Goal: Navigation & Orientation: Find specific page/section

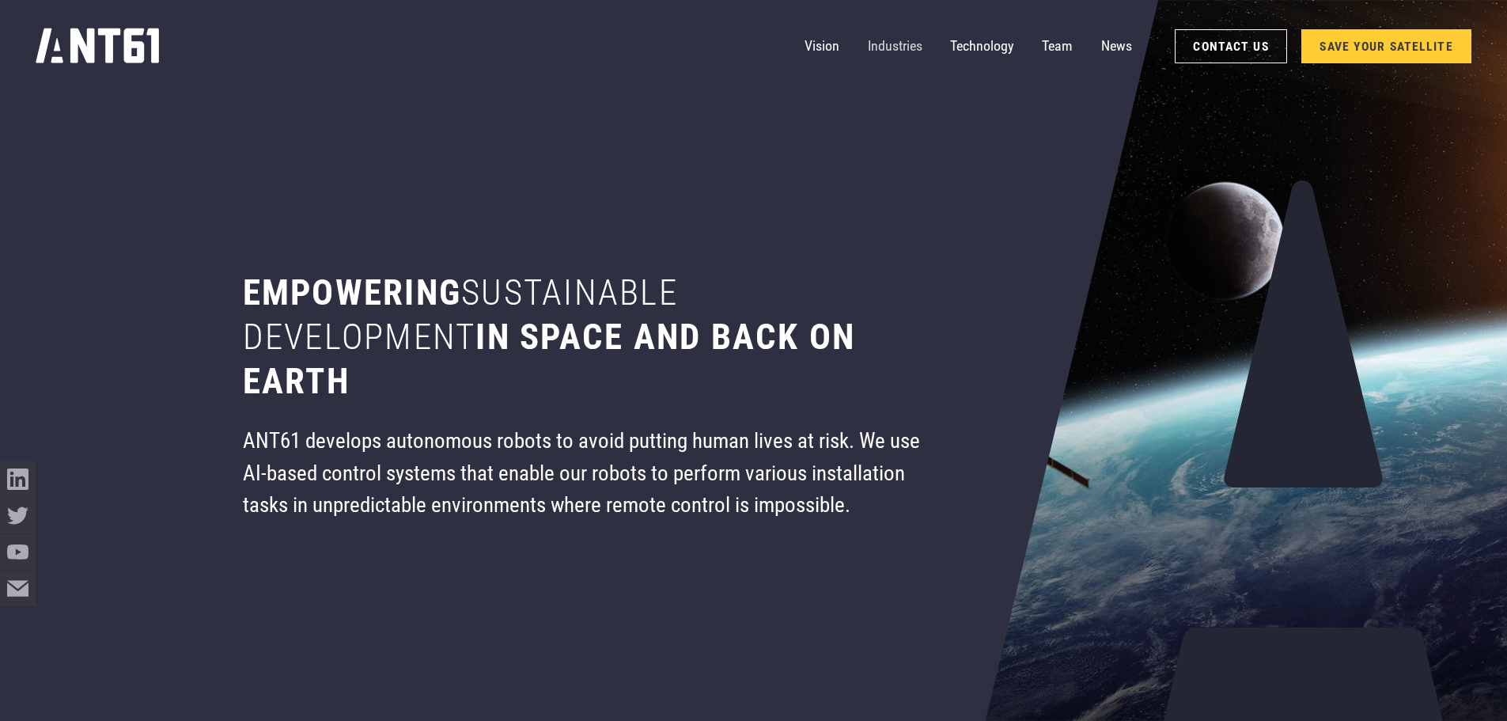
click at [915, 45] on link "Industries" at bounding box center [895, 46] width 55 height 36
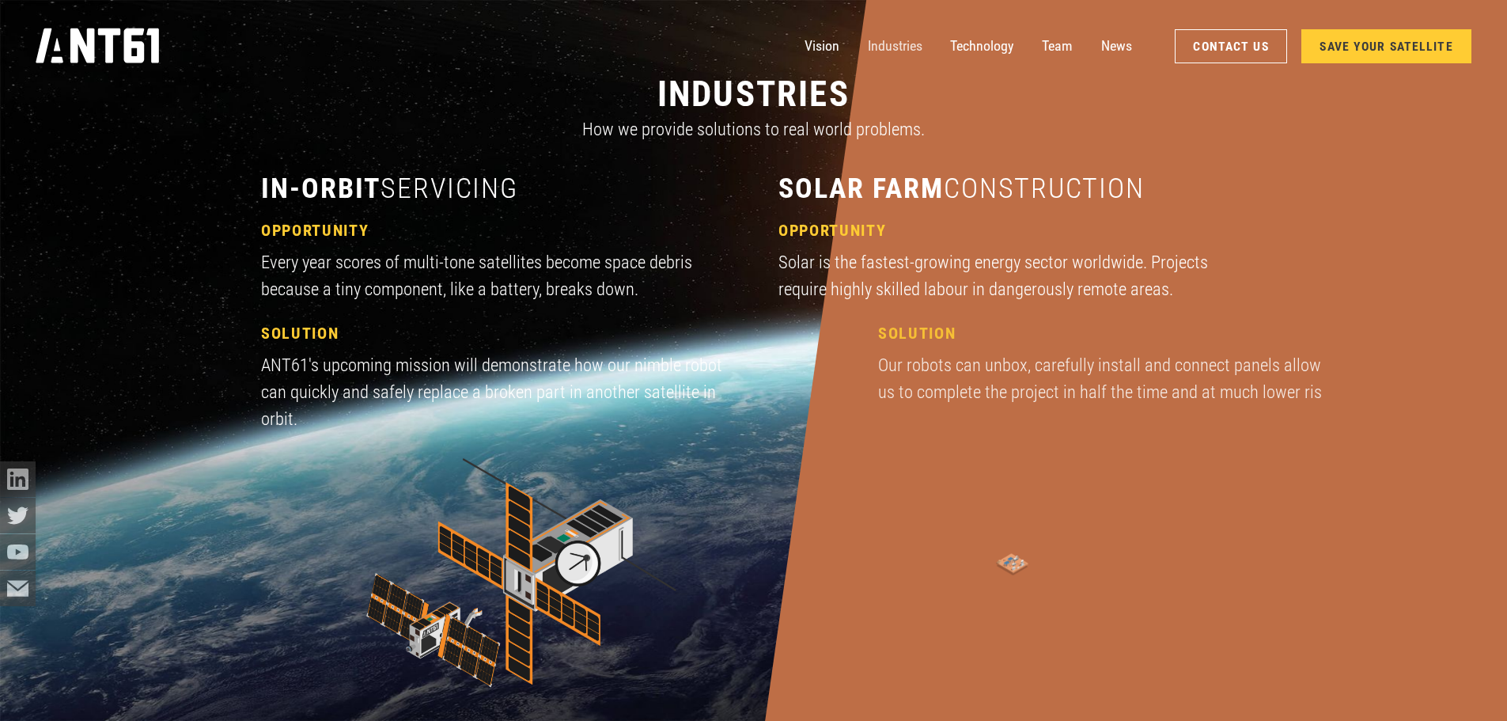
scroll to position [2155, 0]
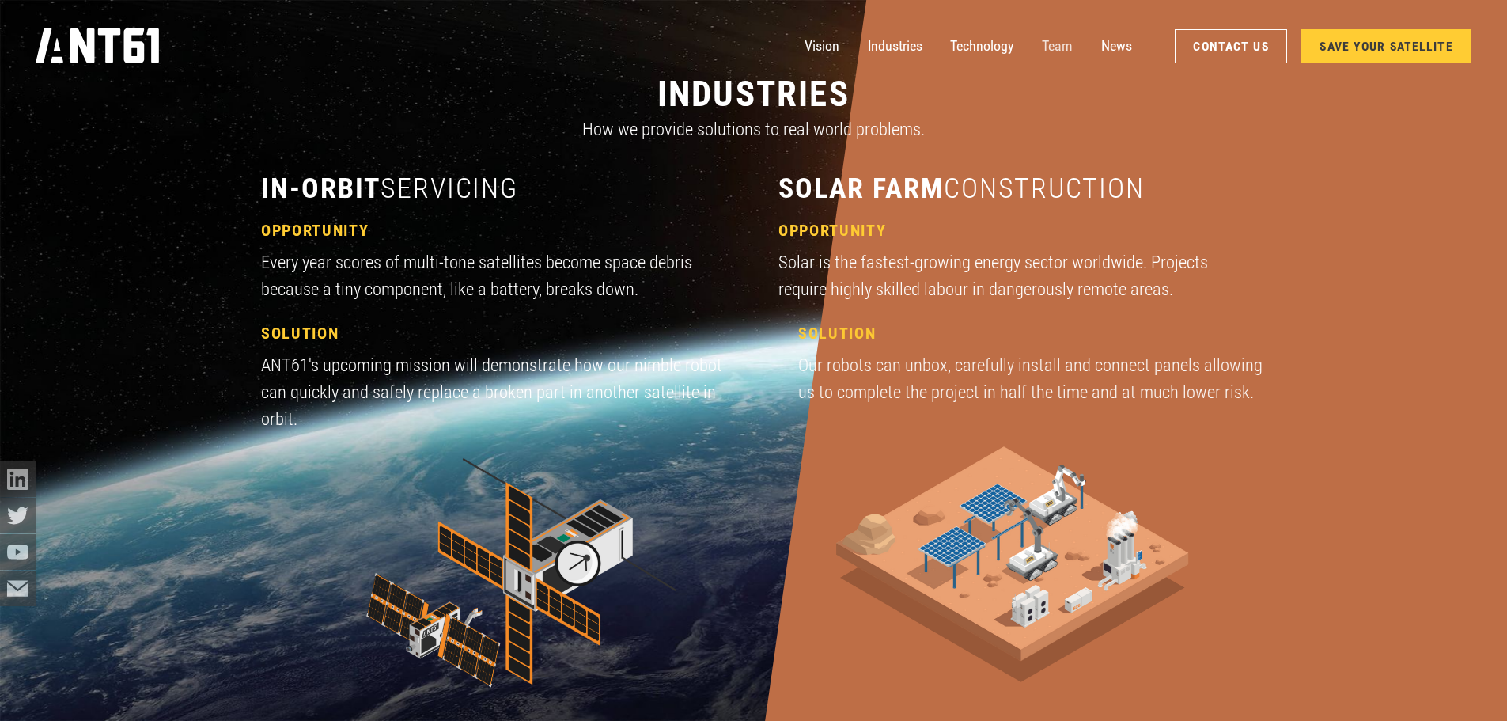
click at [1060, 47] on link "Team" at bounding box center [1057, 46] width 31 height 36
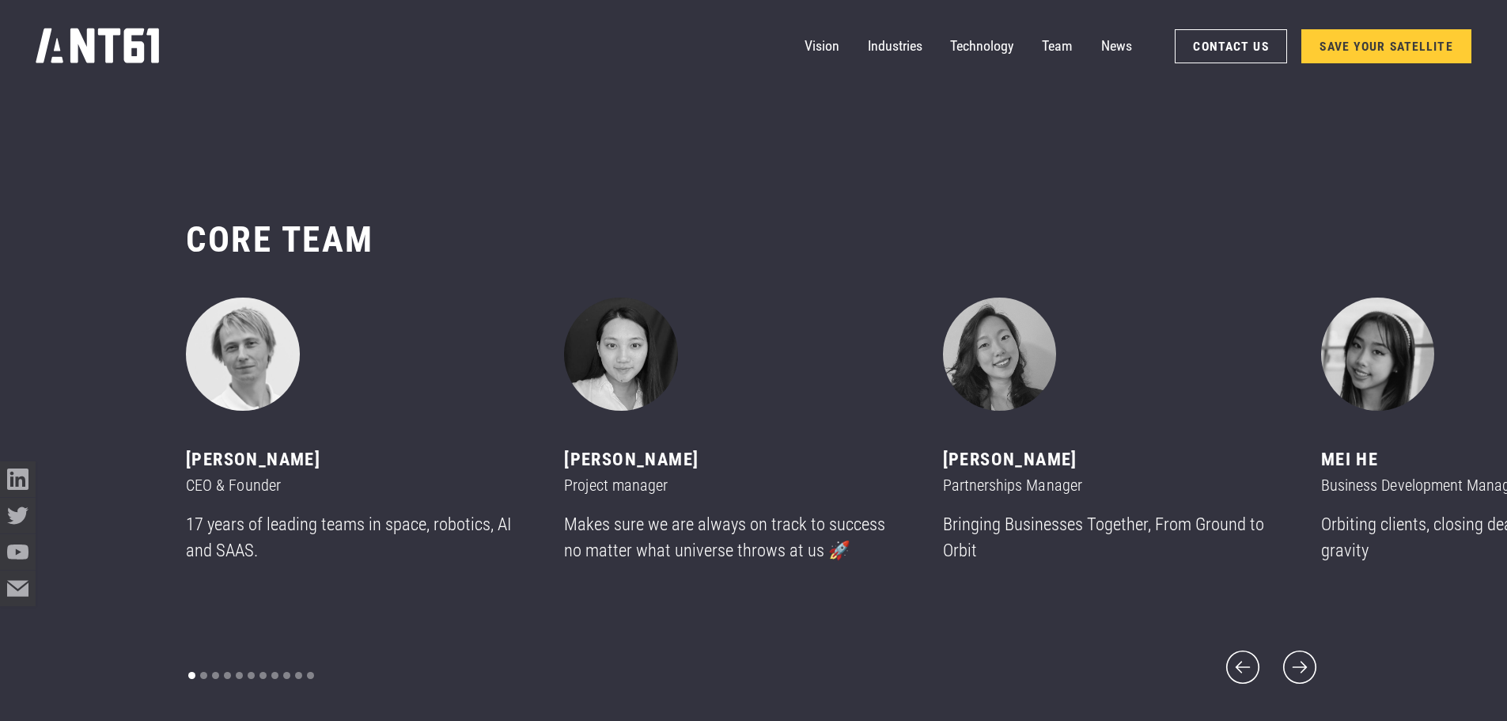
scroll to position [8633, 0]
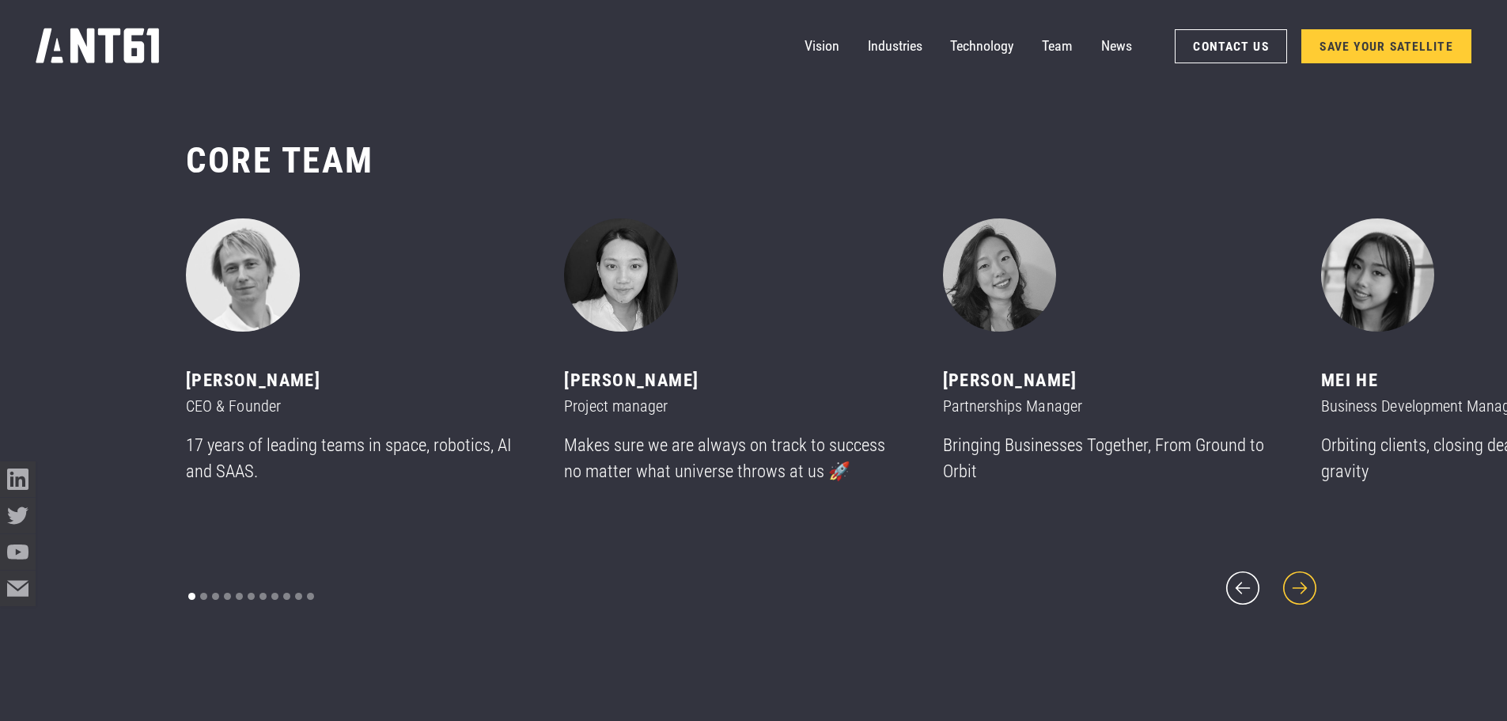
click at [1308, 581] on icon "next slide" at bounding box center [1299, 587] width 43 height 43
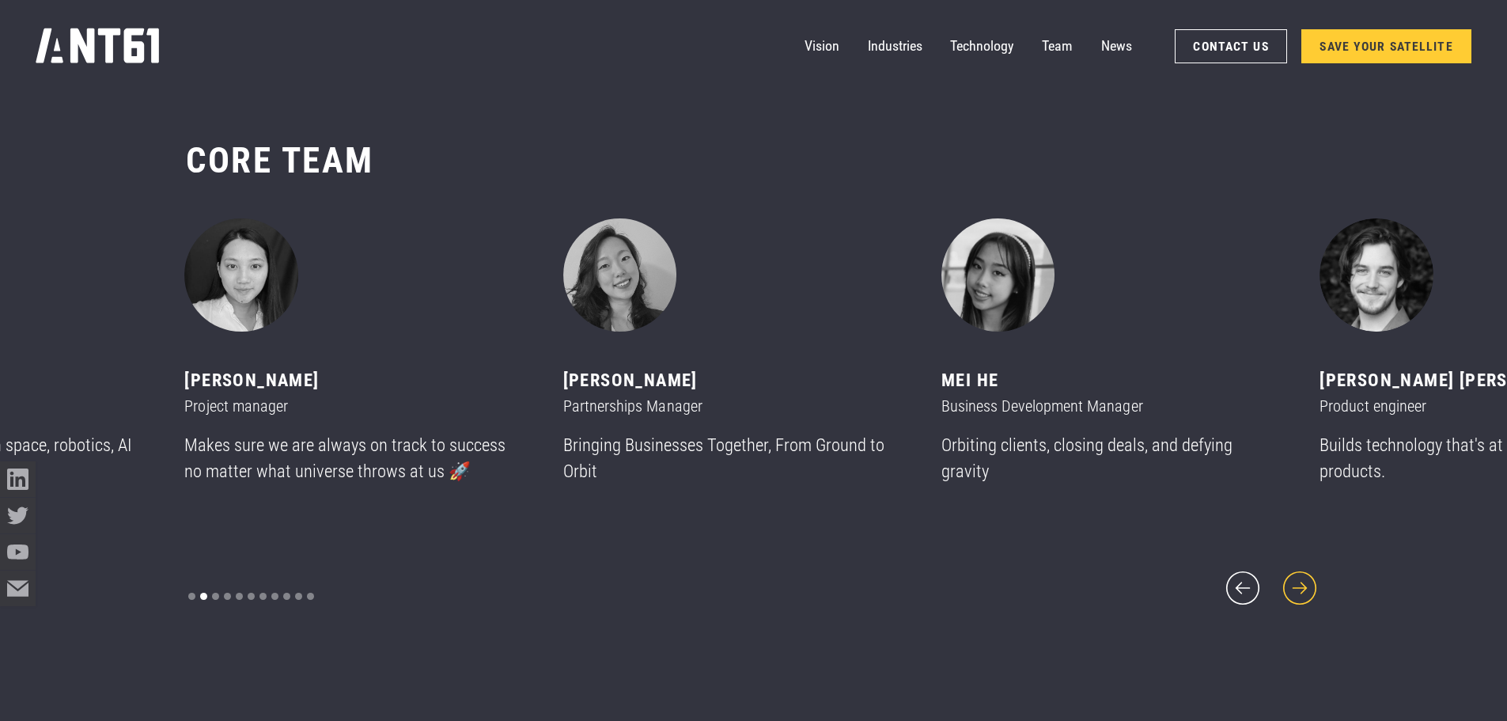
click at [1308, 581] on icon "next slide" at bounding box center [1299, 587] width 43 height 43
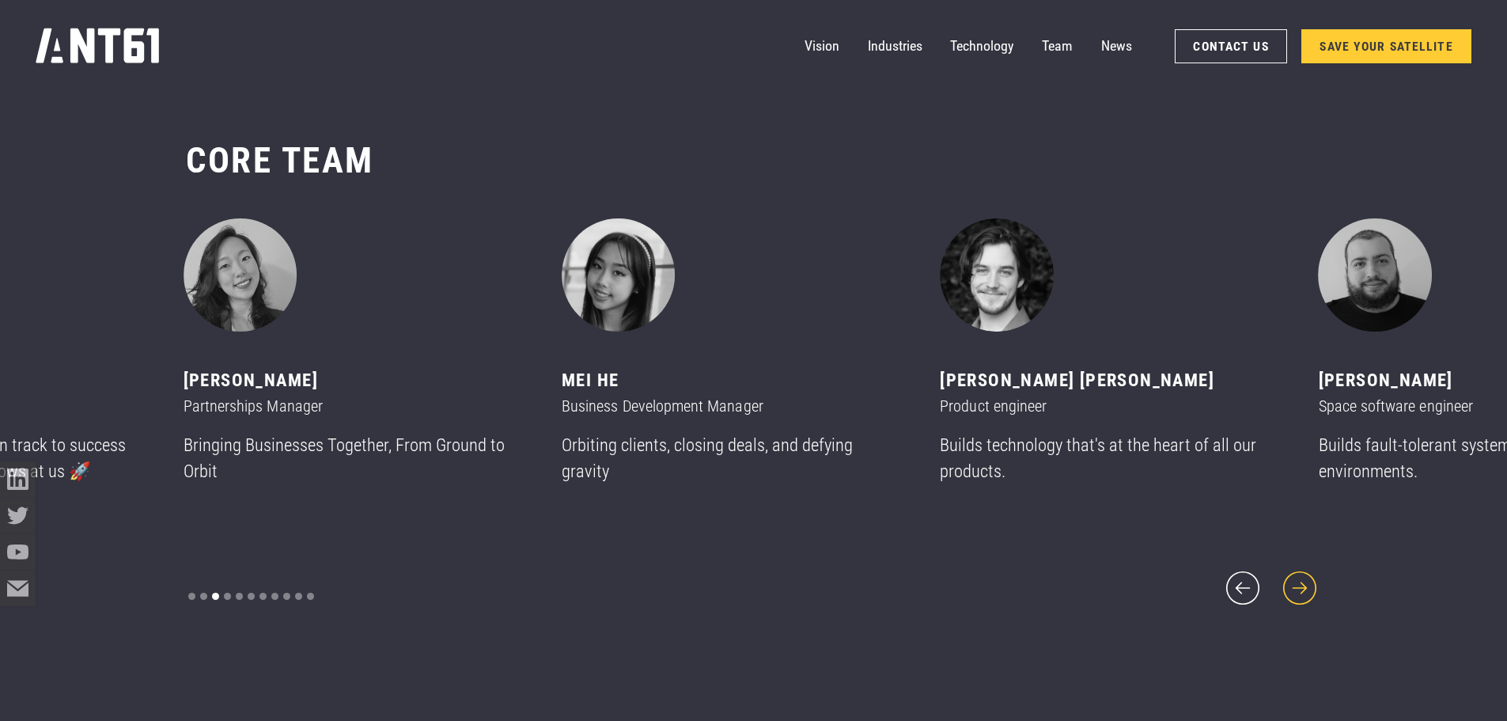
click at [1308, 581] on icon "next slide" at bounding box center [1299, 587] width 43 height 43
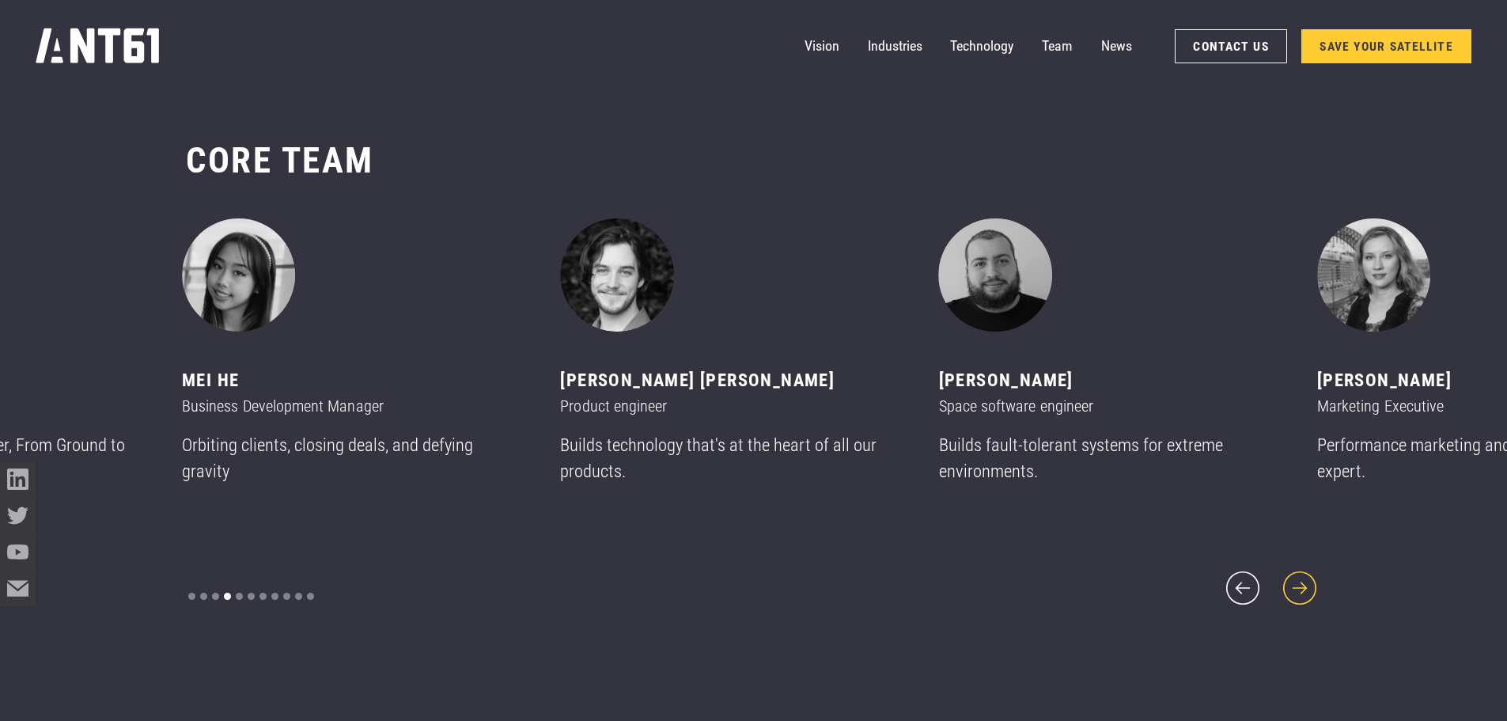
click at [1308, 581] on icon "next slide" at bounding box center [1299, 587] width 43 height 43
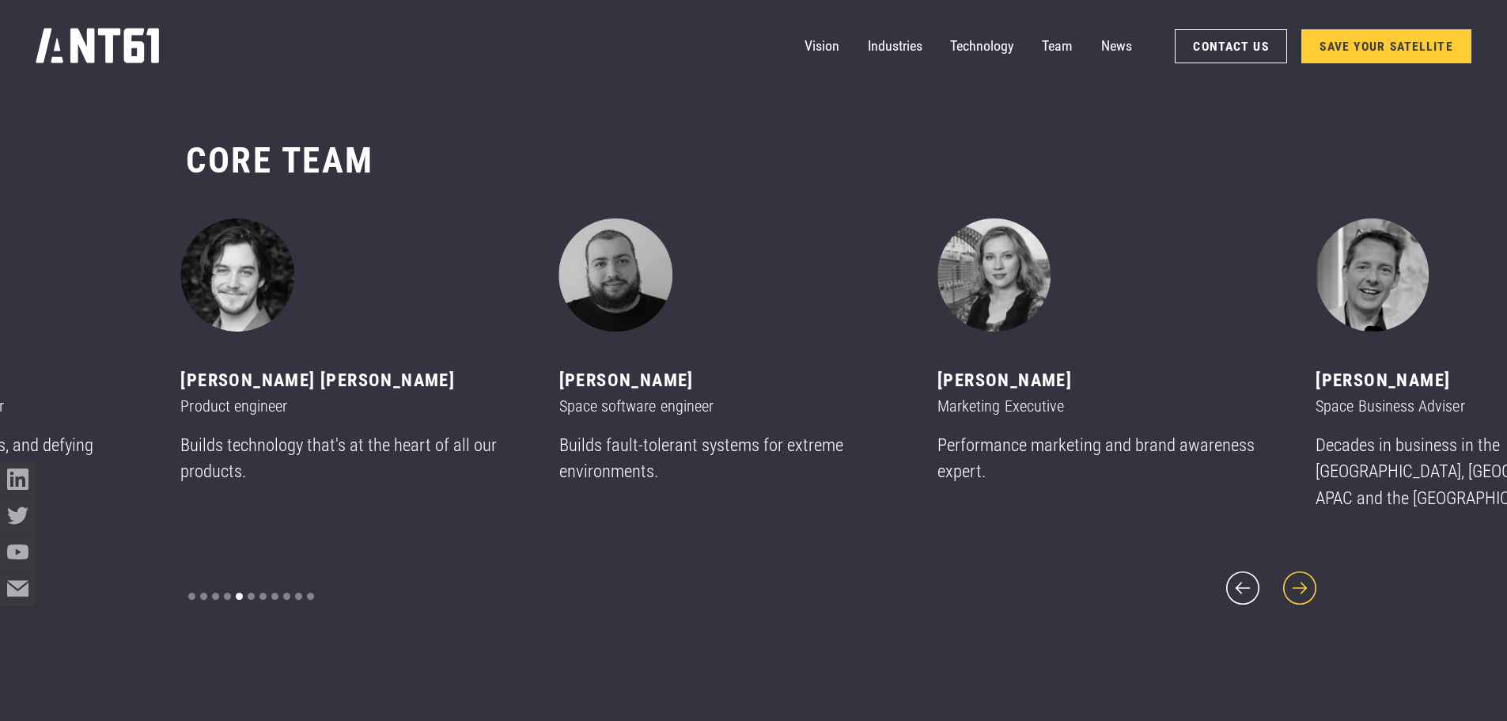
click at [1308, 581] on icon "next slide" at bounding box center [1299, 587] width 43 height 43
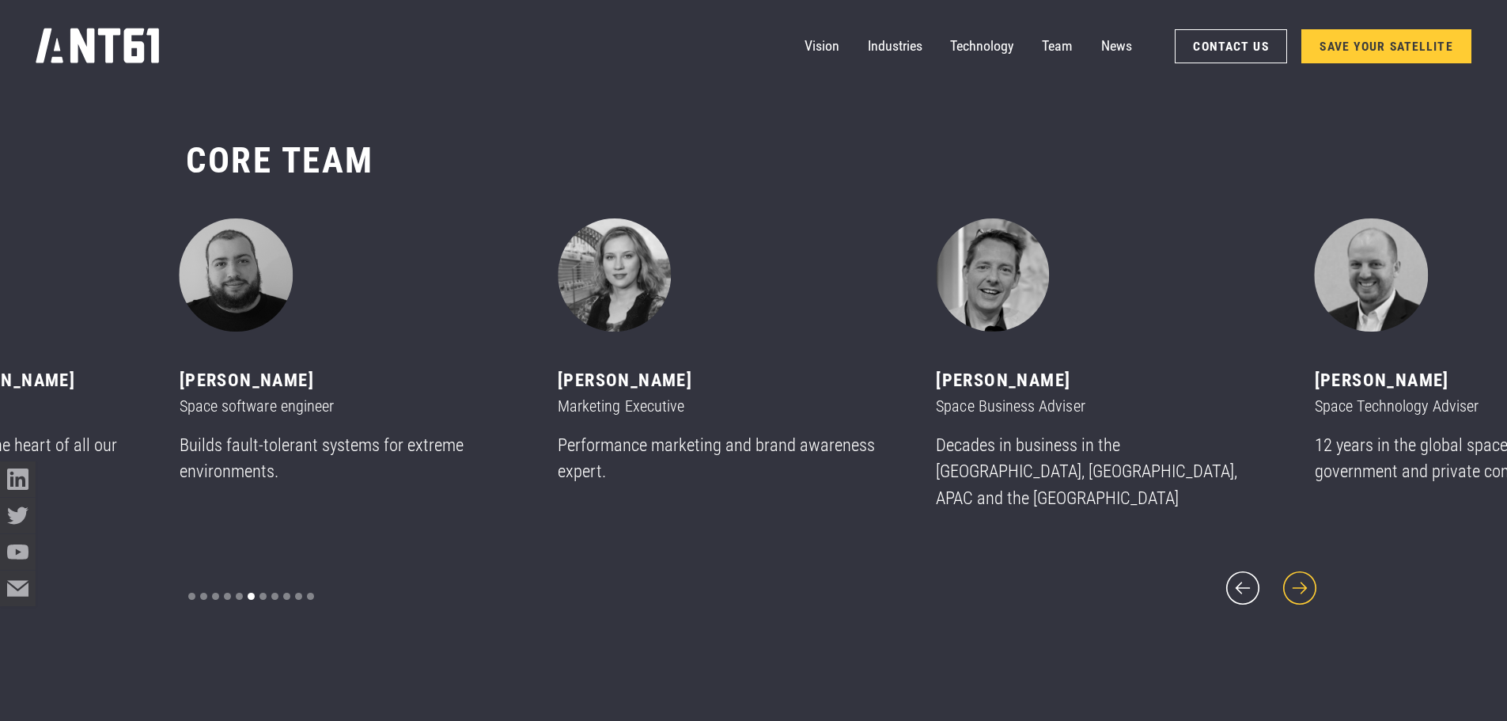
click at [1308, 581] on icon "next slide" at bounding box center [1299, 587] width 43 height 43
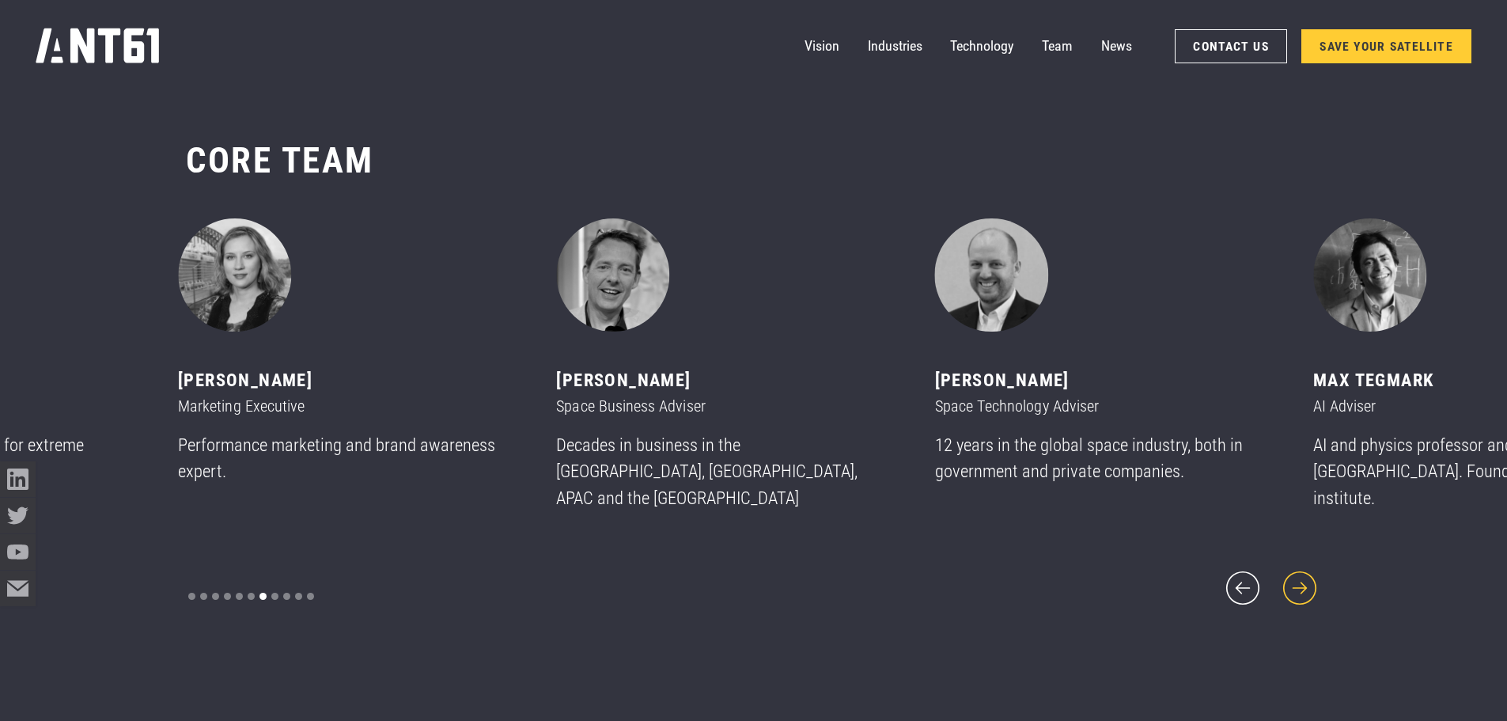
click at [1308, 581] on icon "next slide" at bounding box center [1299, 587] width 43 height 43
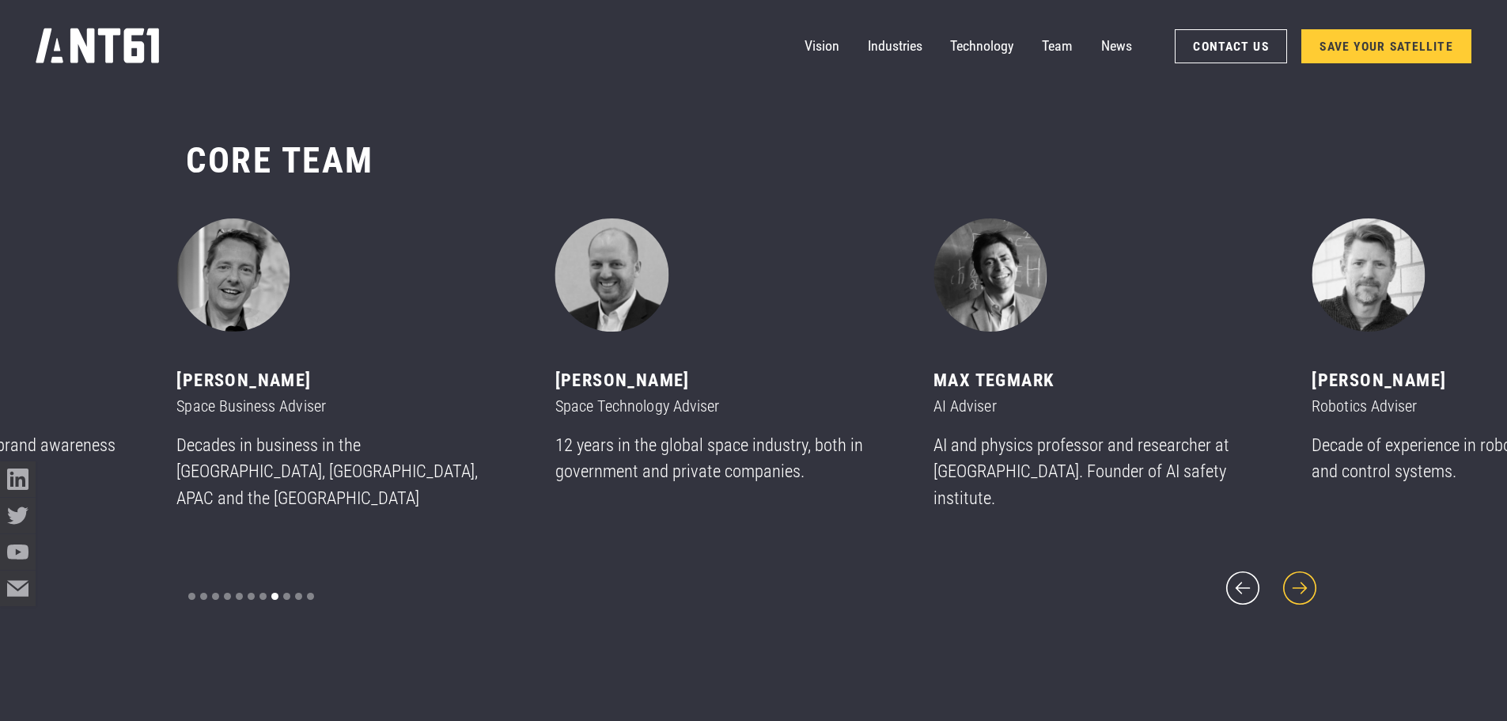
click at [1308, 581] on icon "next slide" at bounding box center [1299, 587] width 43 height 43
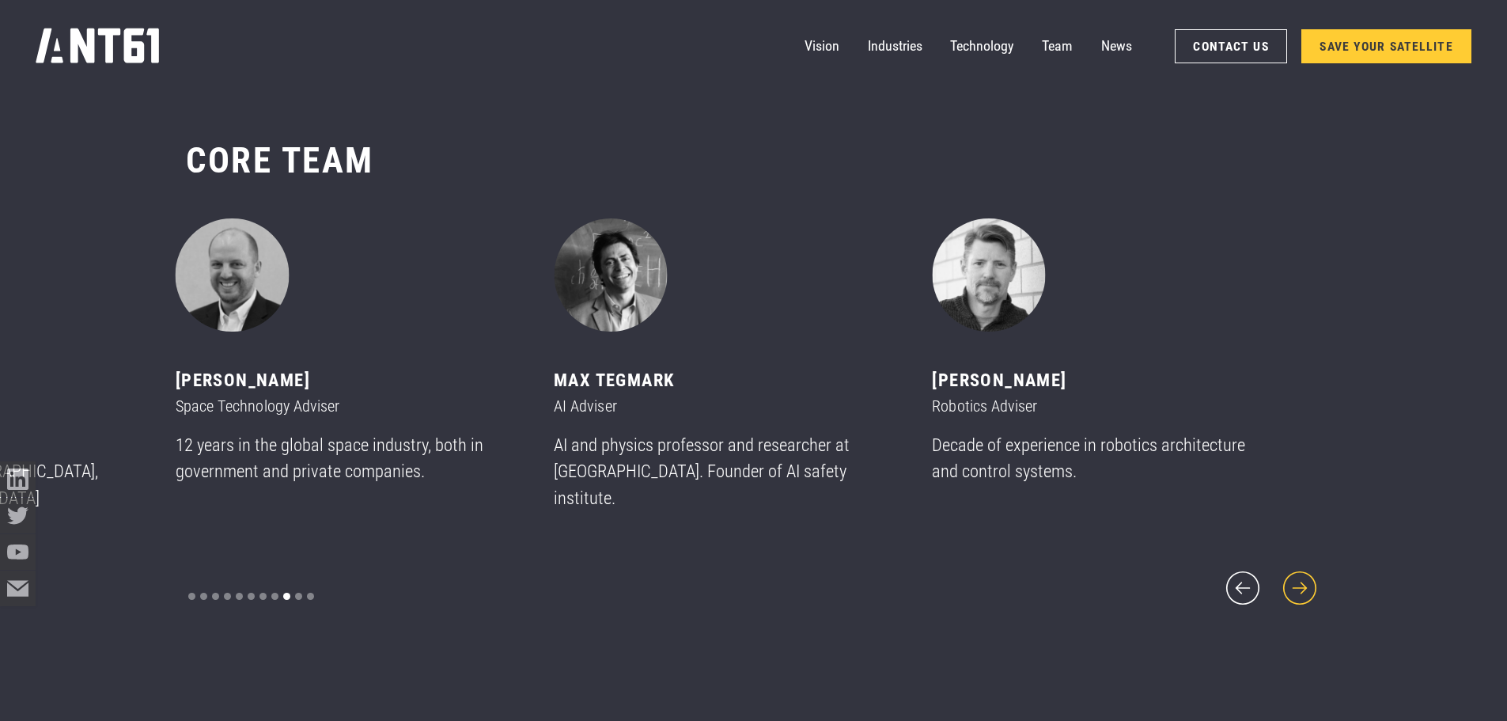
click at [1308, 581] on icon "next slide" at bounding box center [1299, 587] width 43 height 43
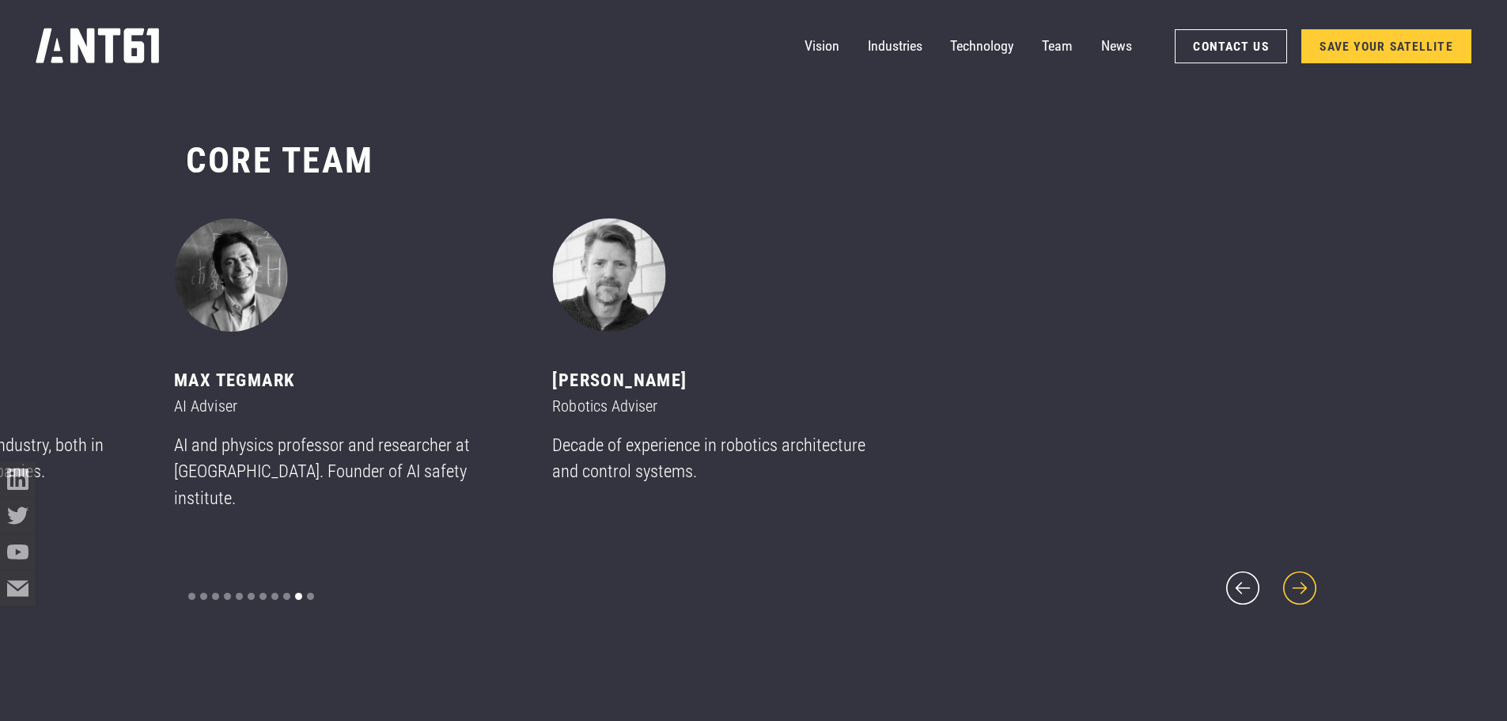
click at [1306, 581] on icon "next slide" at bounding box center [1299, 587] width 43 height 43
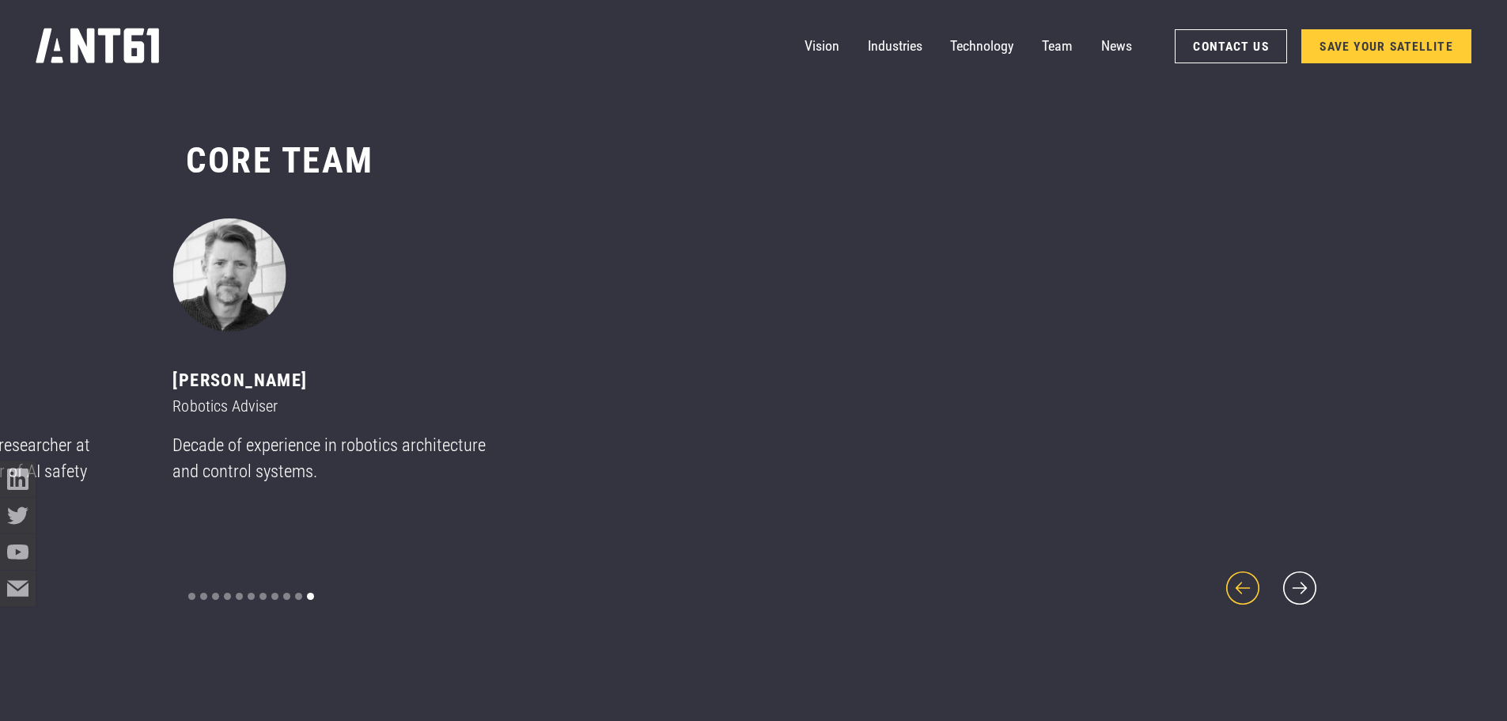
click at [1251, 577] on icon "previous slide" at bounding box center [1242, 587] width 43 height 43
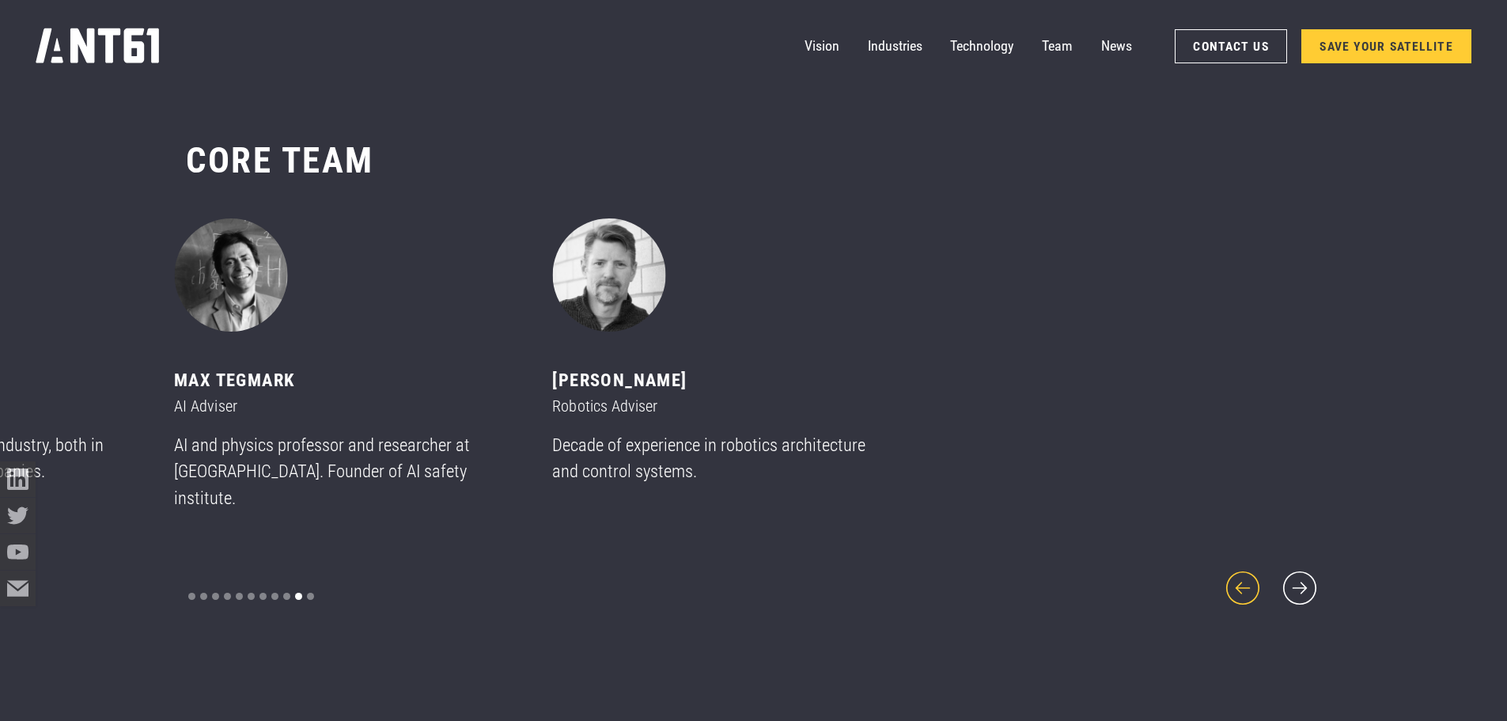
click at [1253, 574] on icon "previous slide" at bounding box center [1242, 587] width 43 height 43
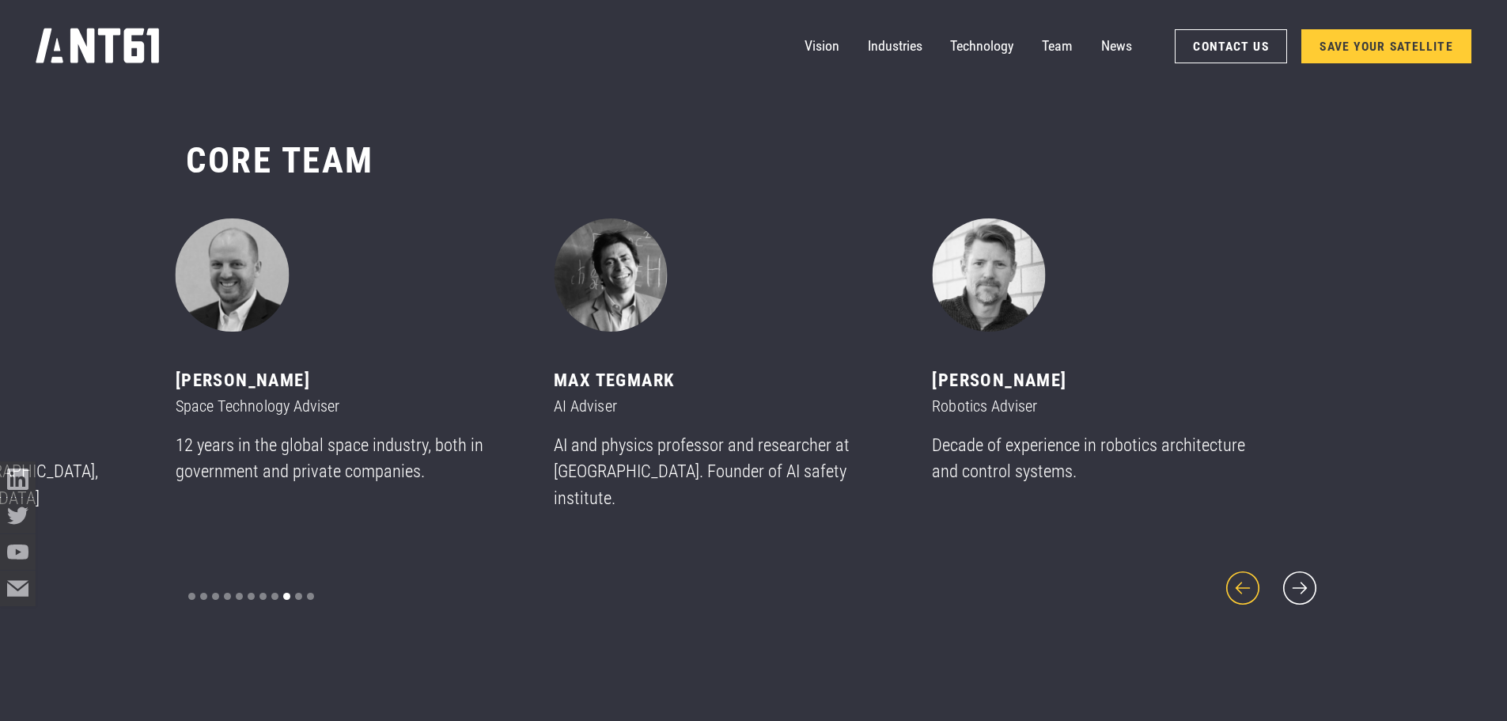
click at [1253, 574] on icon "previous slide" at bounding box center [1242, 587] width 43 height 43
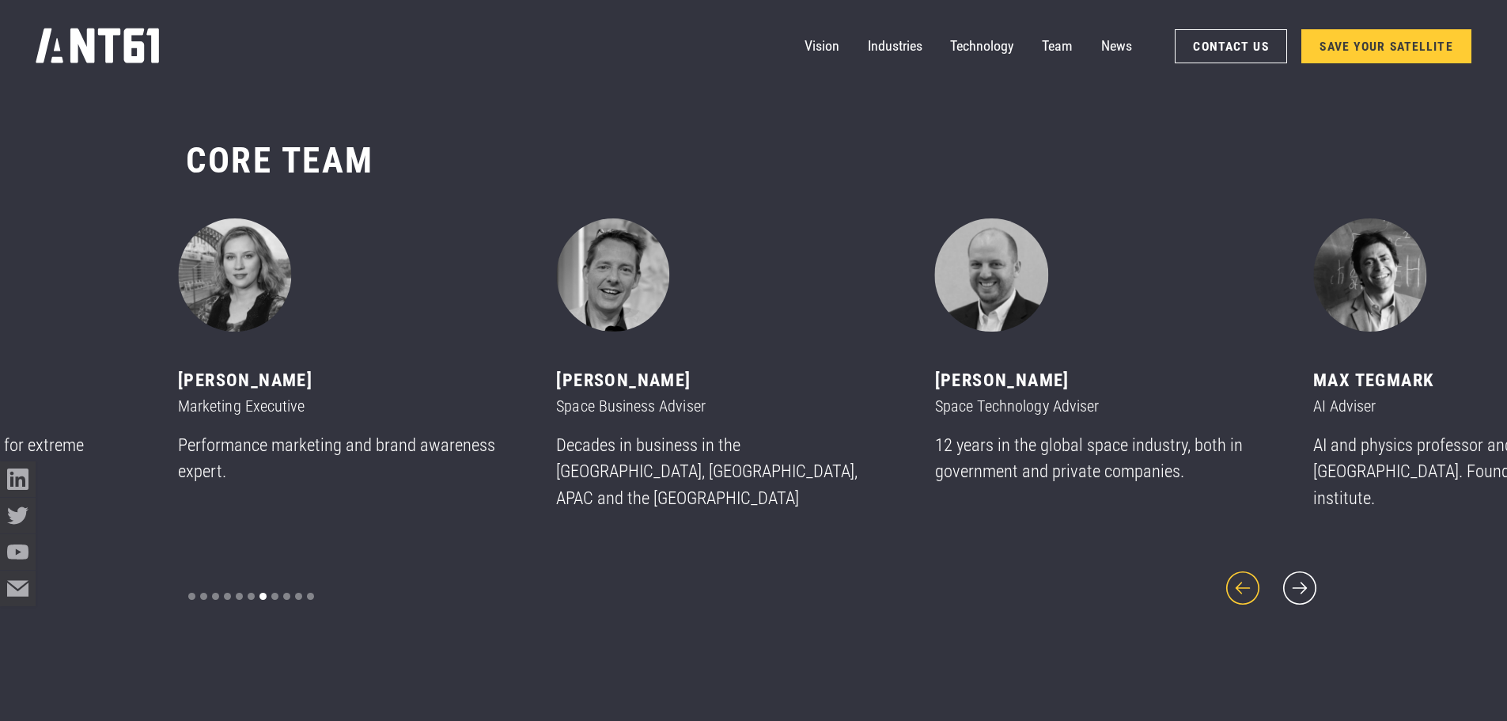
click at [1253, 574] on icon "previous slide" at bounding box center [1242, 587] width 43 height 43
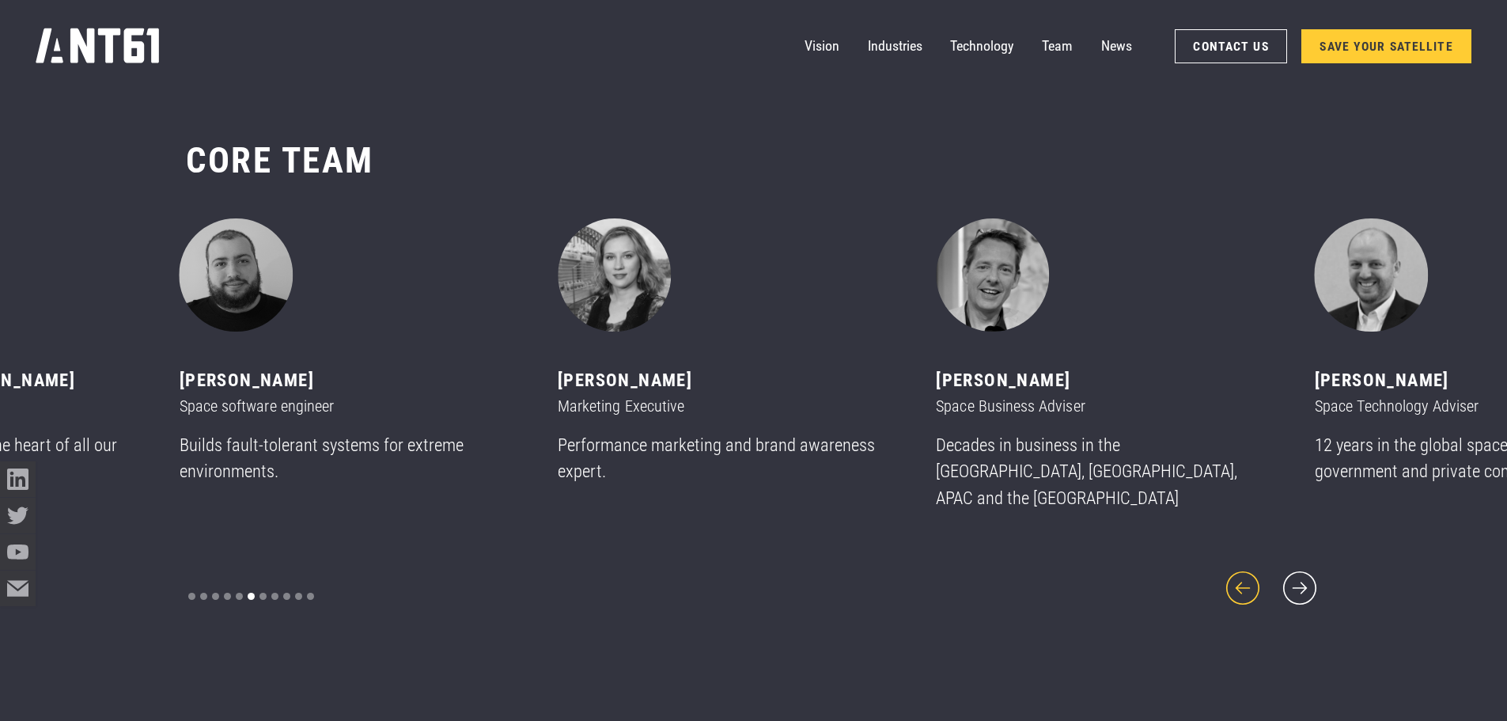
click at [1253, 574] on icon "previous slide" at bounding box center [1242, 587] width 43 height 43
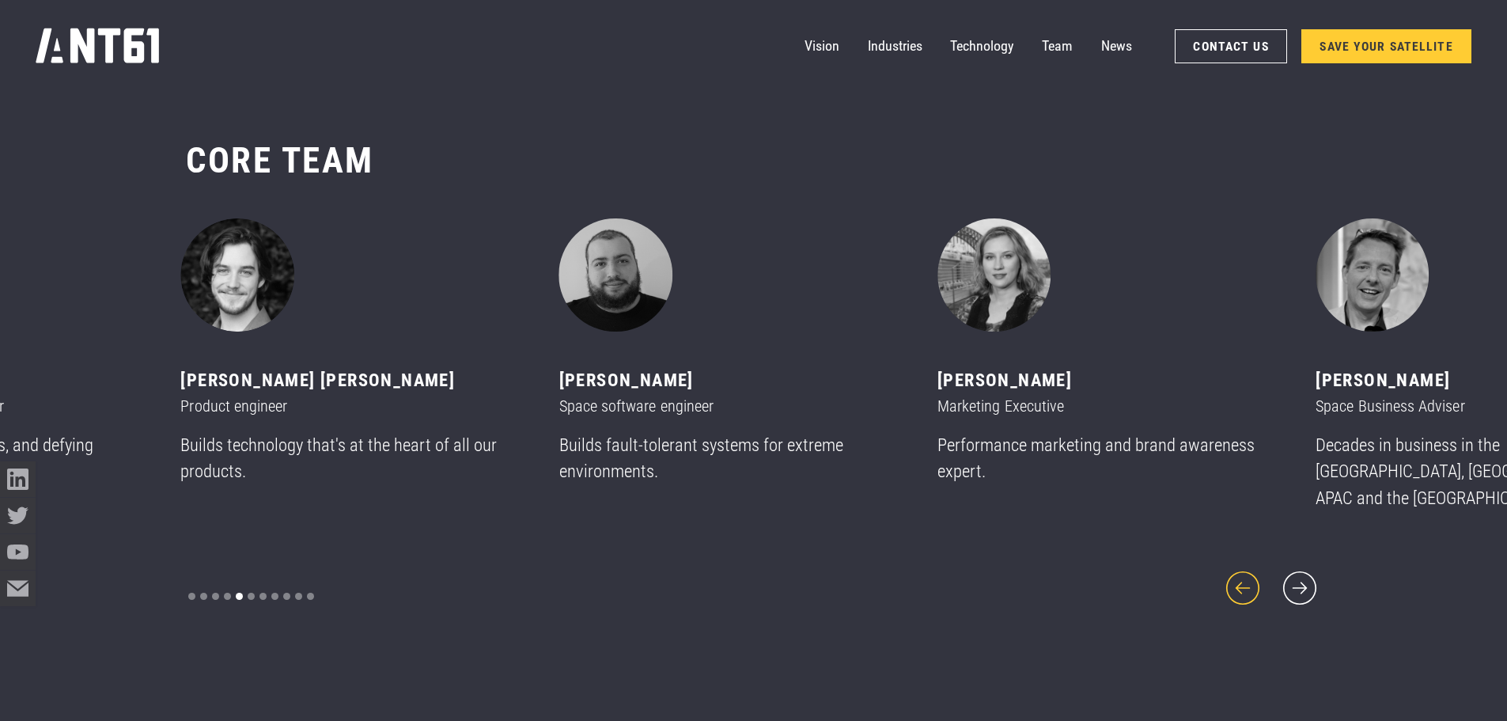
click at [1253, 574] on icon "previous slide" at bounding box center [1242, 587] width 43 height 43
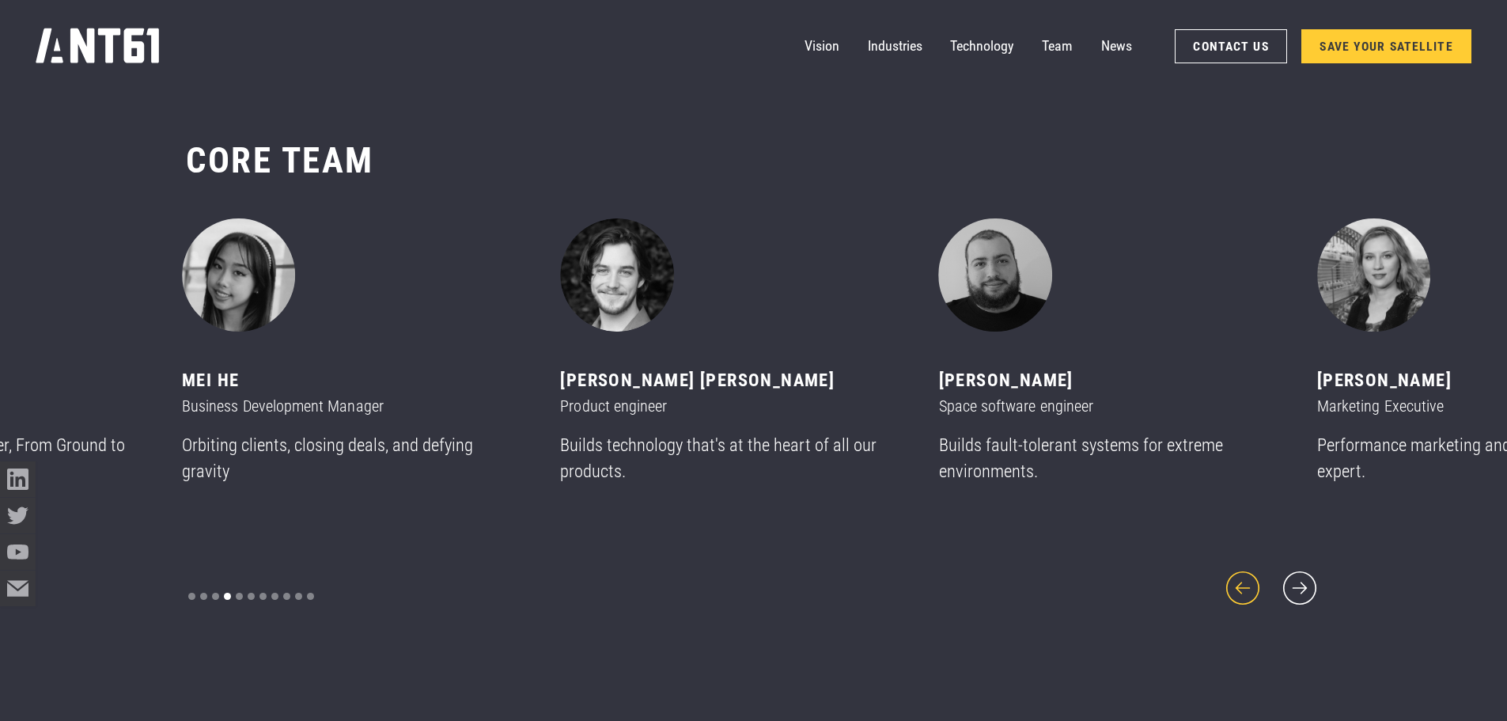
click at [1253, 574] on icon "previous slide" at bounding box center [1242, 587] width 43 height 43
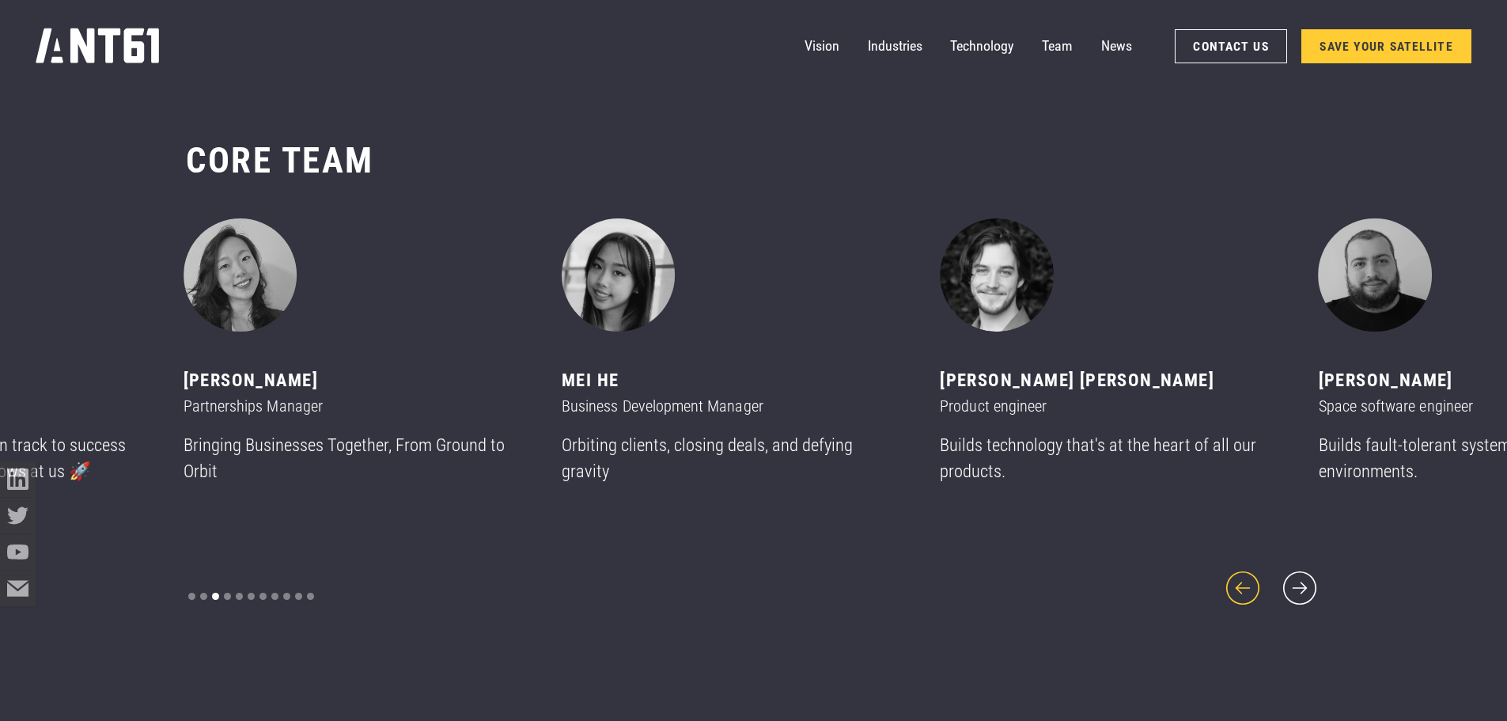
click at [1253, 574] on icon "previous slide" at bounding box center [1242, 587] width 43 height 43
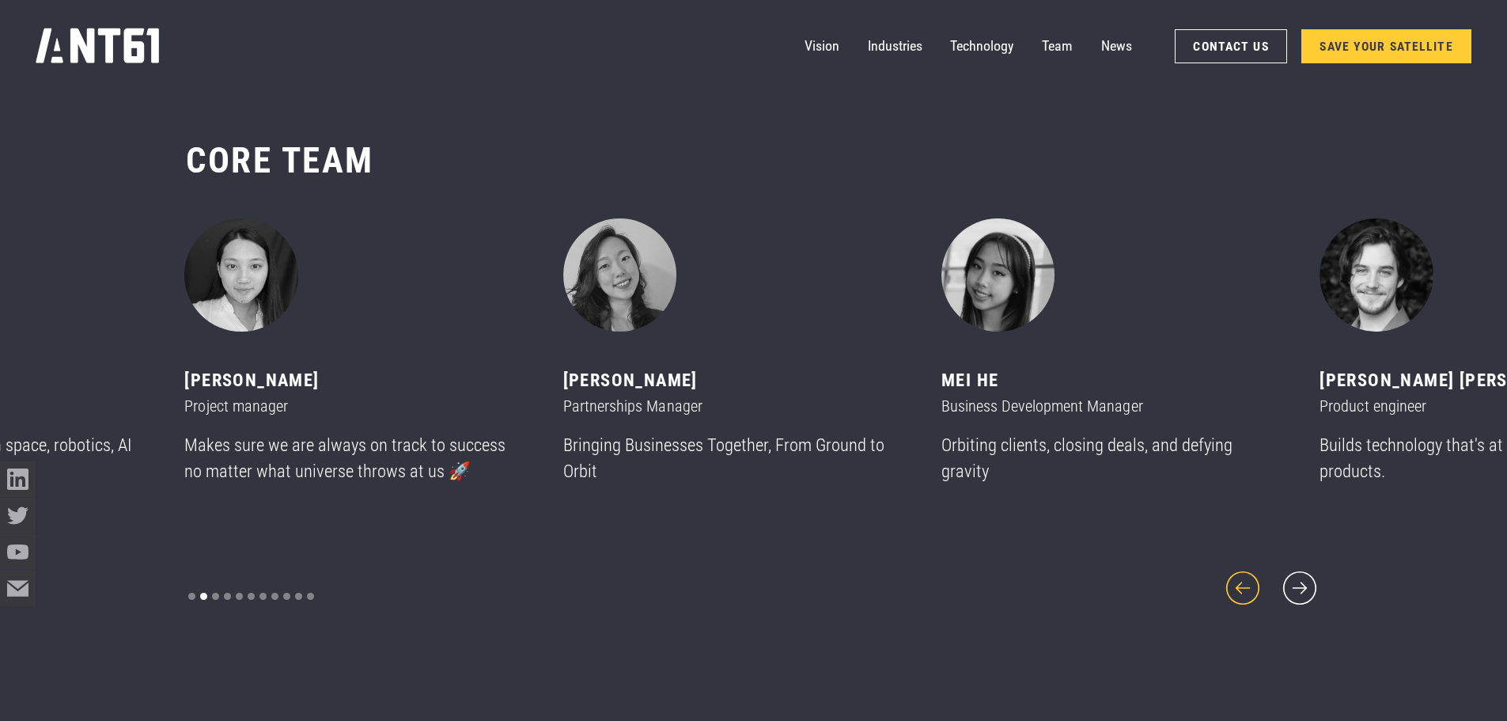
click at [1253, 574] on icon "previous slide" at bounding box center [1242, 587] width 43 height 43
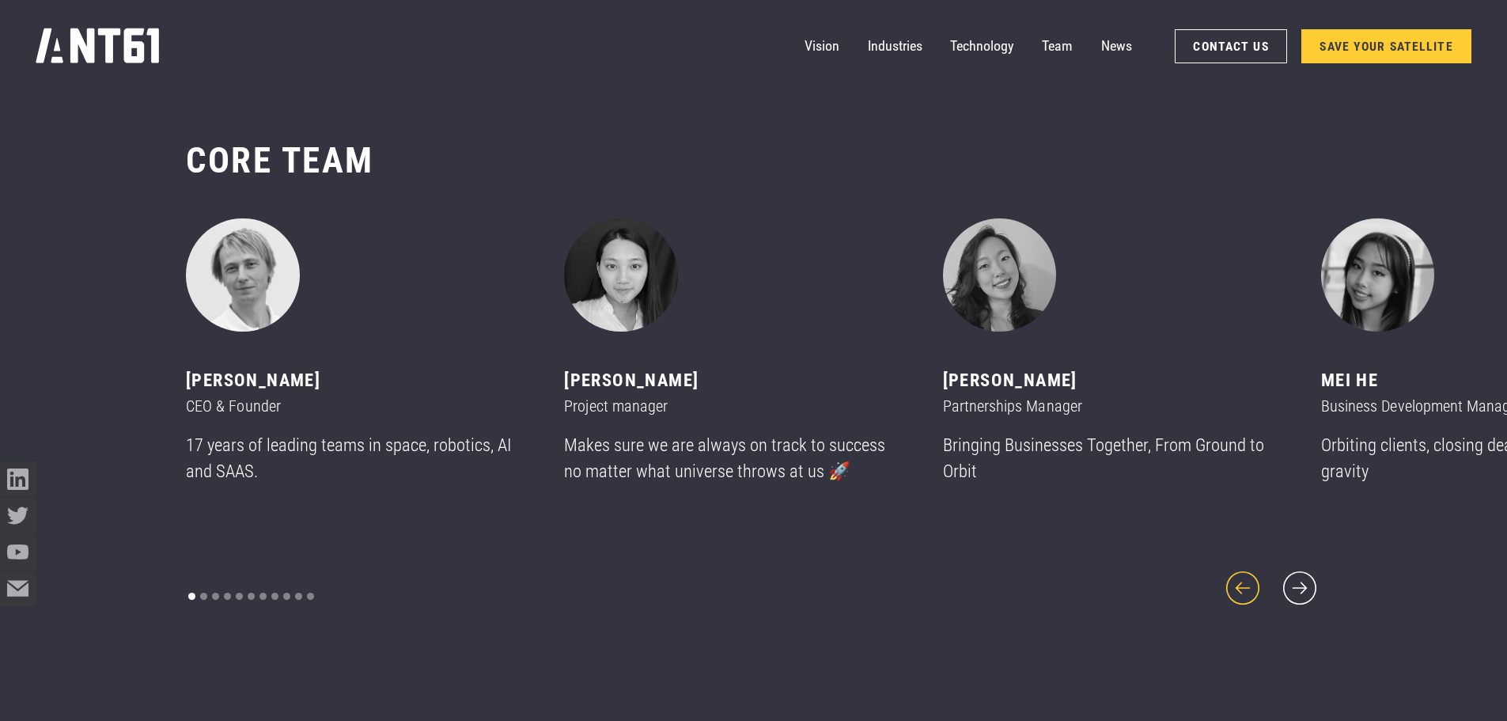
click at [1253, 574] on icon "previous slide" at bounding box center [1242, 587] width 43 height 43
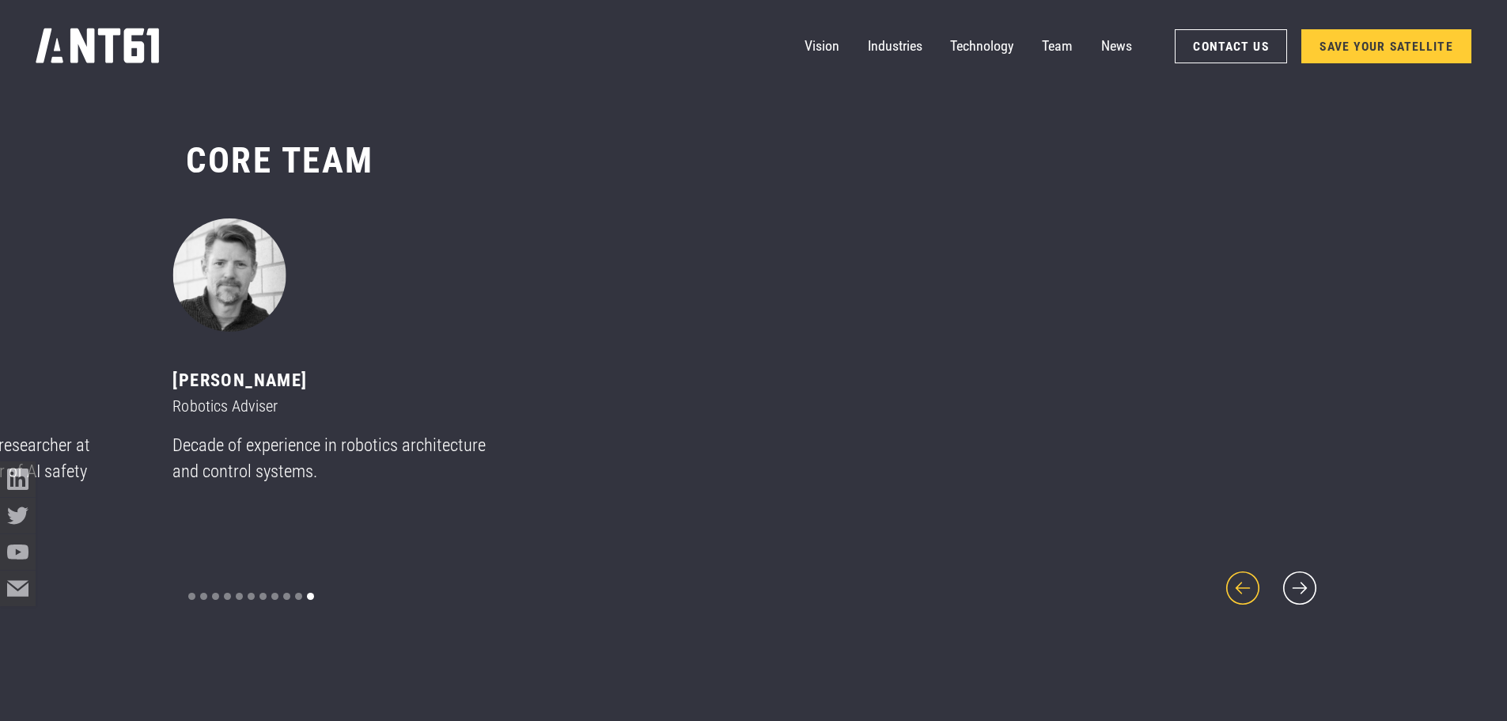
click at [1253, 574] on icon "previous slide" at bounding box center [1242, 587] width 43 height 43
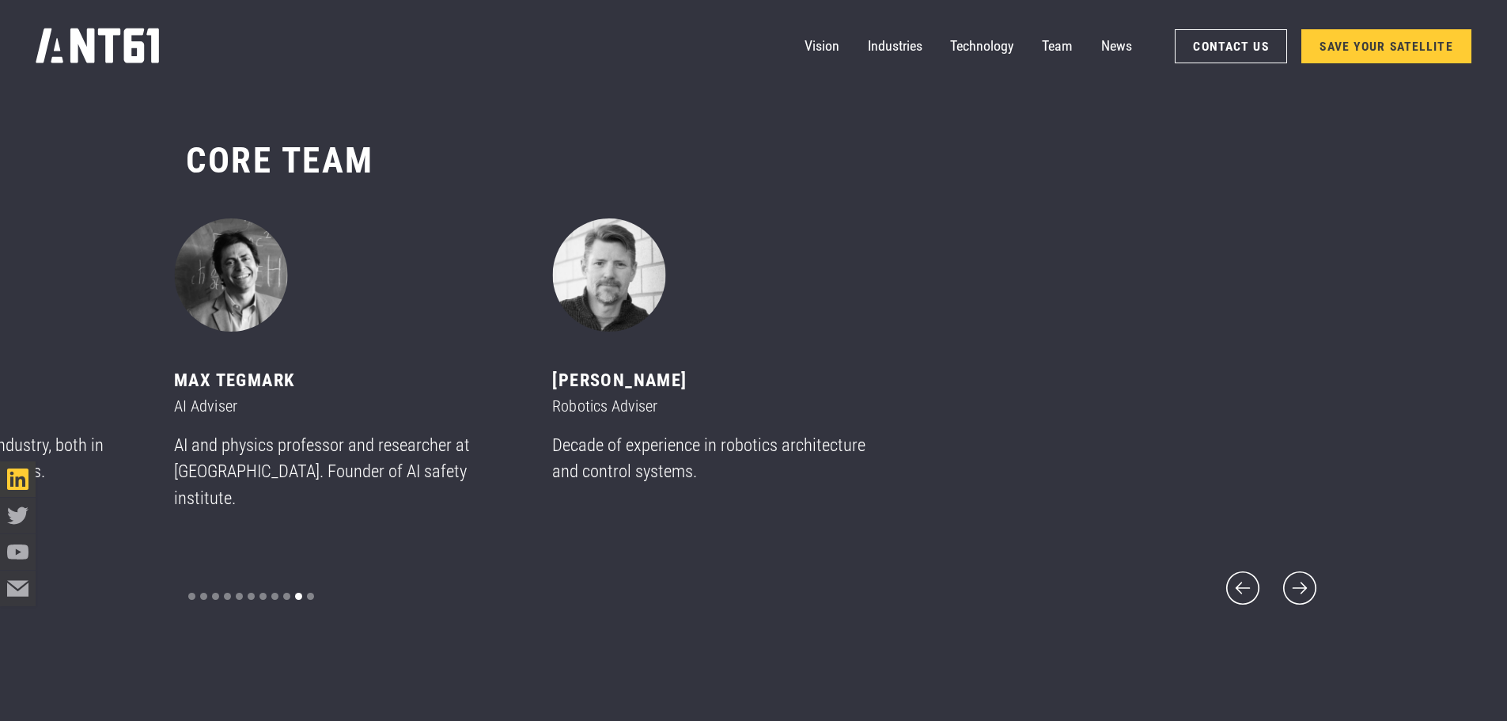
click at [14, 468] on icon "LinkedIn icon" at bounding box center [17, 478] width 21 height 21
click at [1234, 584] on icon "previous slide" at bounding box center [1242, 587] width 43 height 43
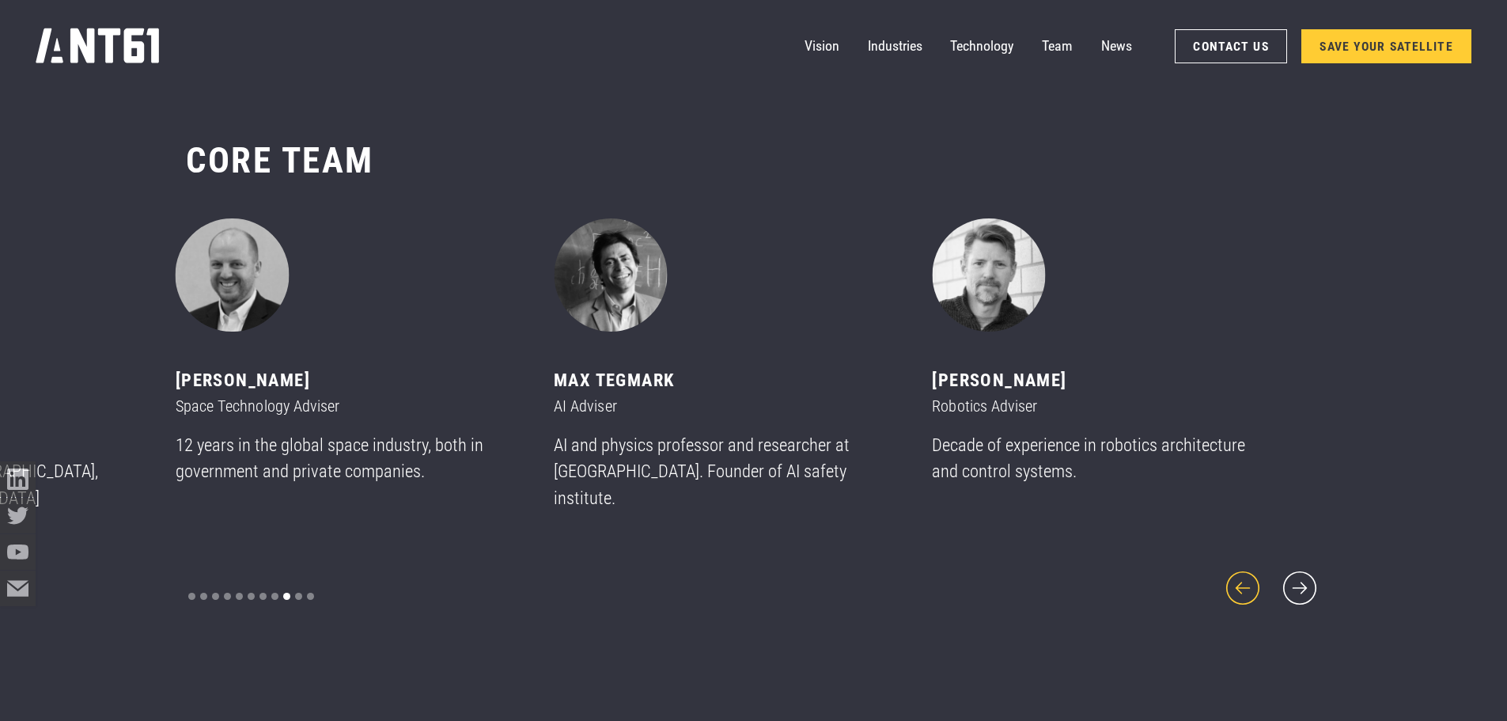
click at [1234, 584] on icon "previous slide" at bounding box center [1242, 587] width 43 height 43
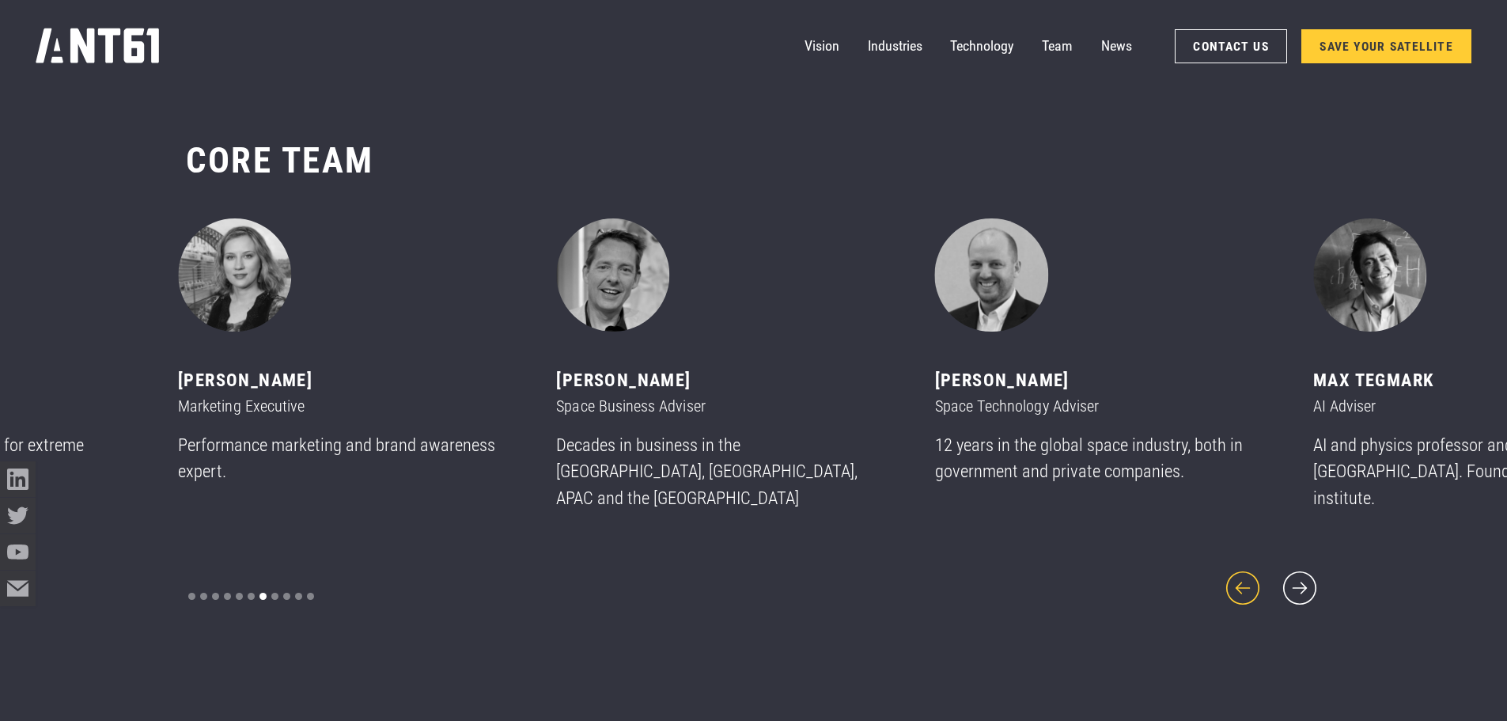
click at [1234, 584] on icon "previous slide" at bounding box center [1242, 587] width 43 height 43
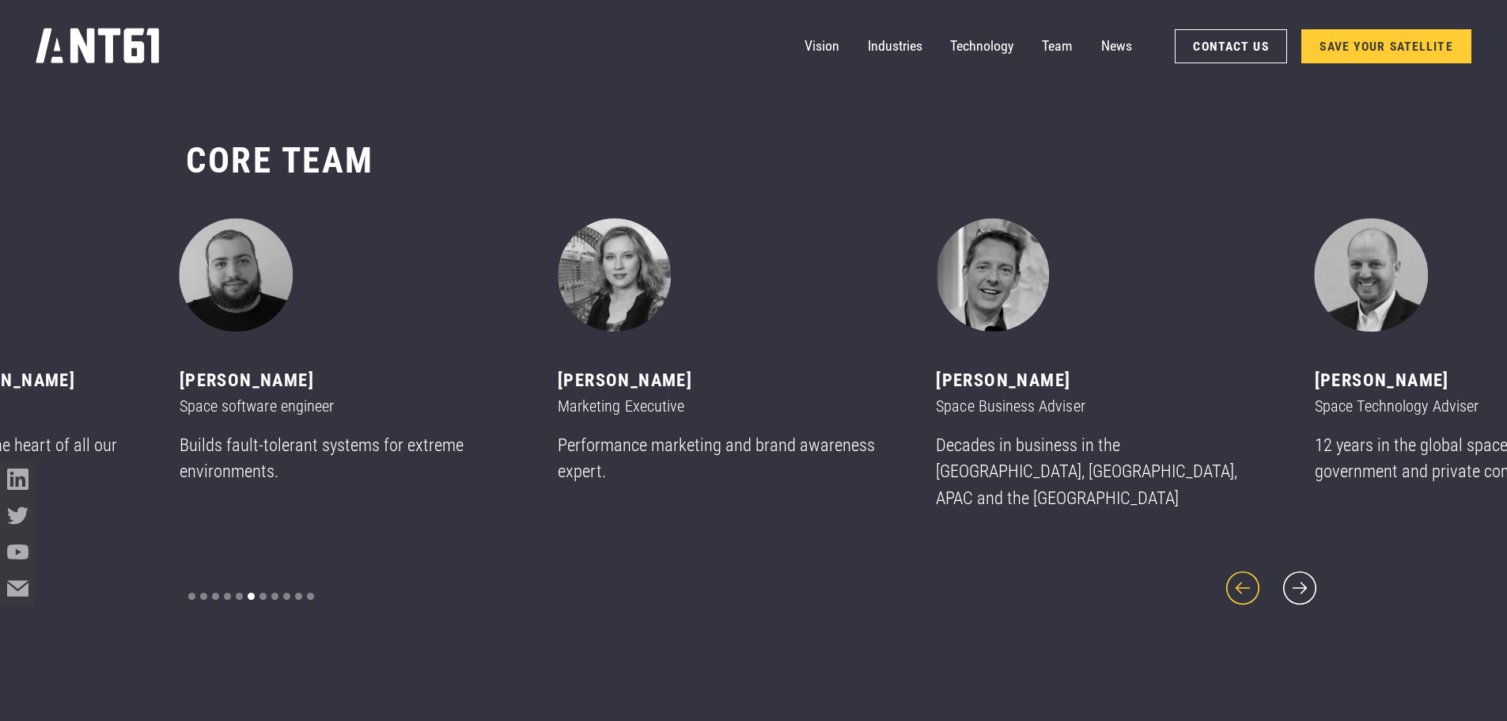
click at [1234, 584] on icon "previous slide" at bounding box center [1242, 587] width 43 height 43
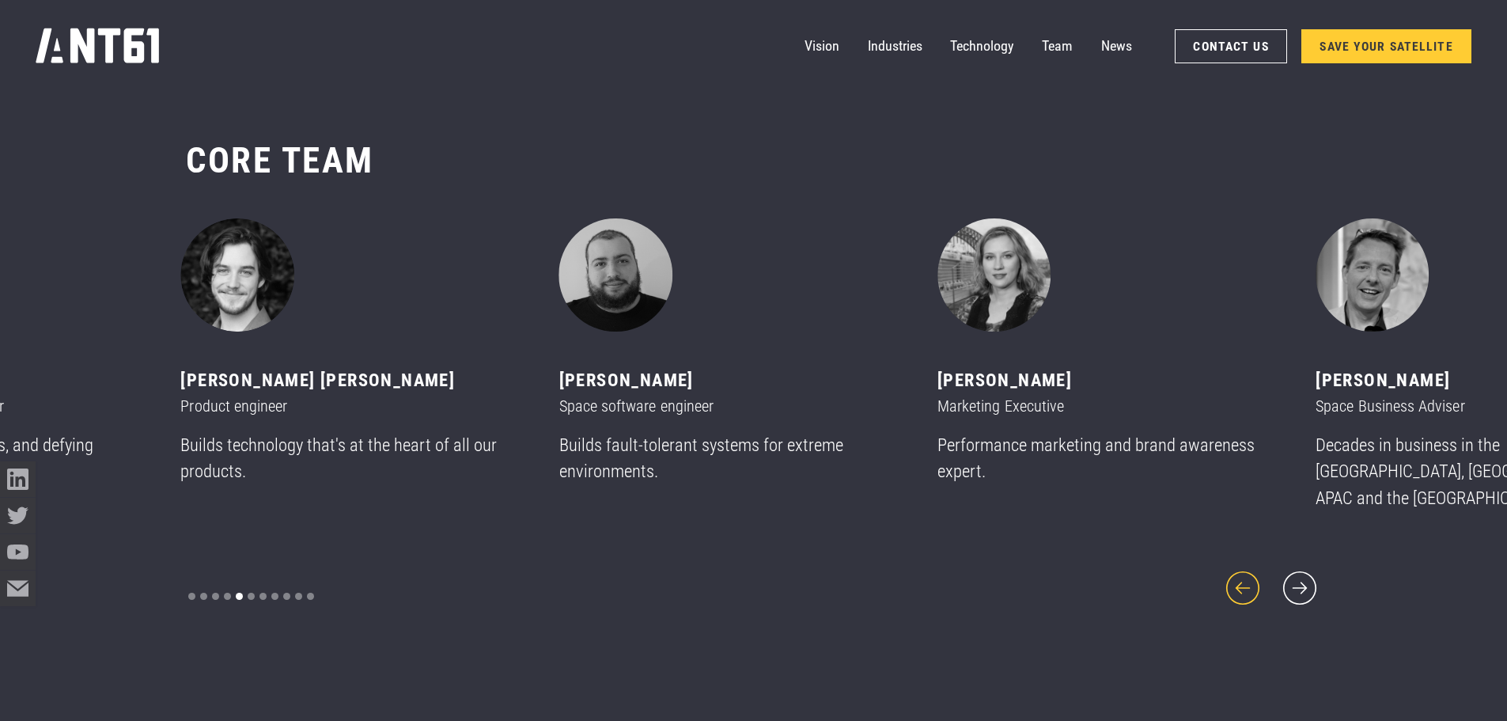
click at [1234, 584] on icon "previous slide" at bounding box center [1242, 587] width 43 height 43
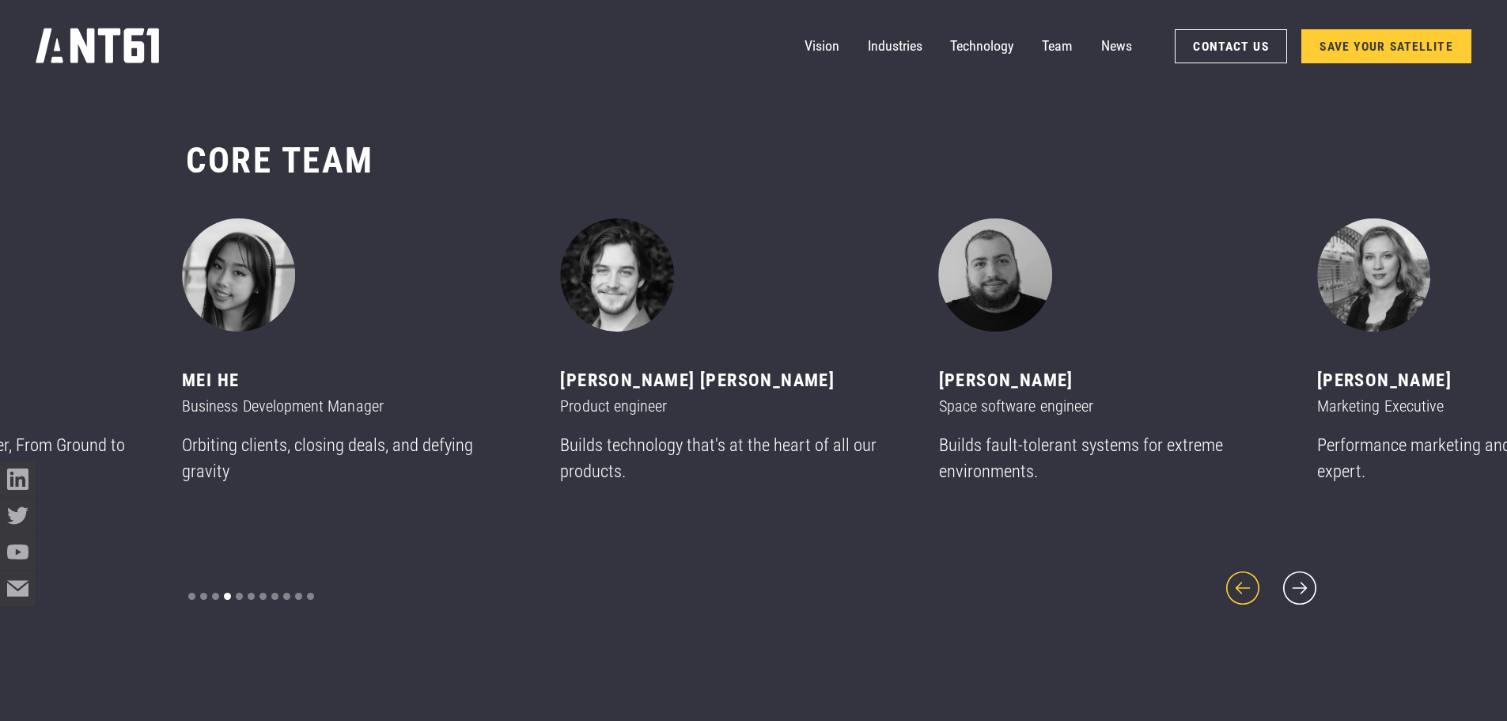
click at [1234, 584] on icon "previous slide" at bounding box center [1242, 587] width 43 height 43
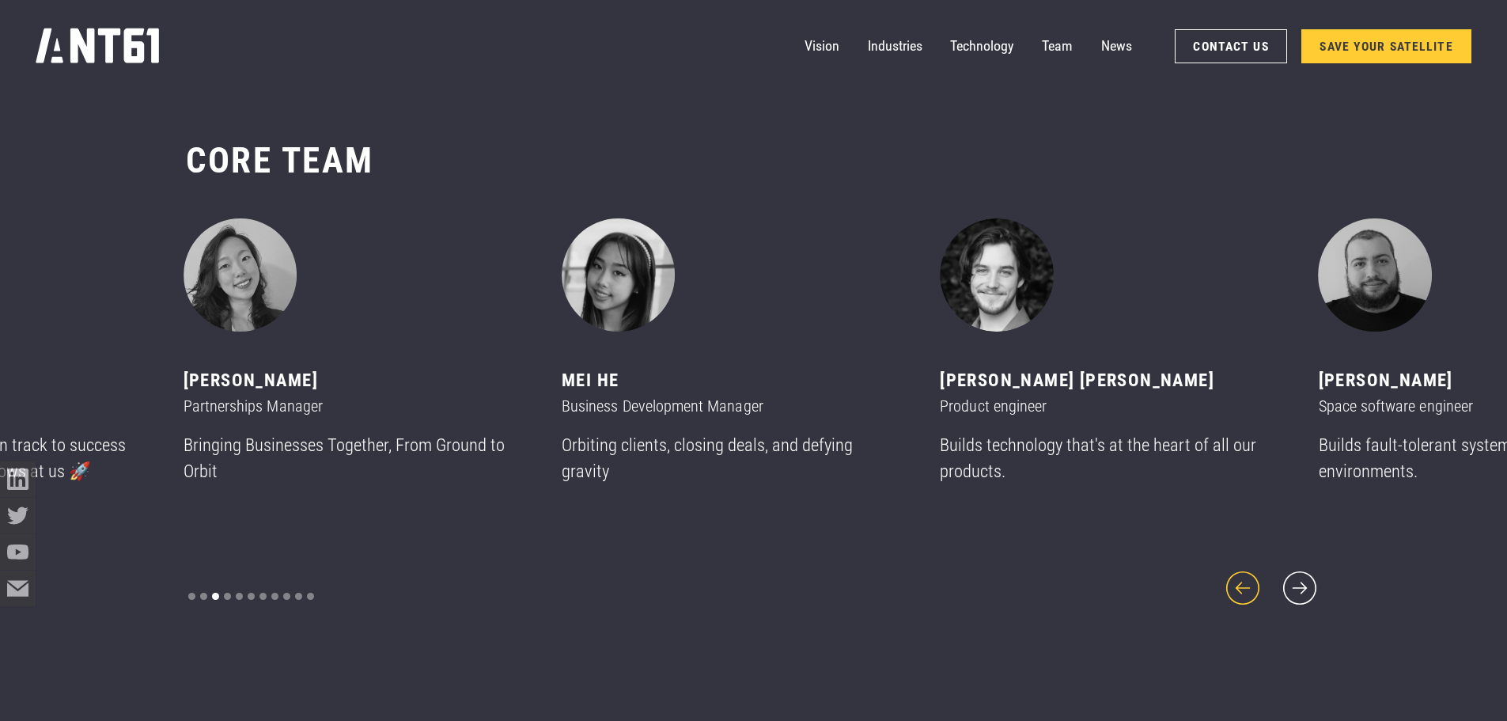
click at [1234, 584] on icon "previous slide" at bounding box center [1242, 587] width 43 height 43
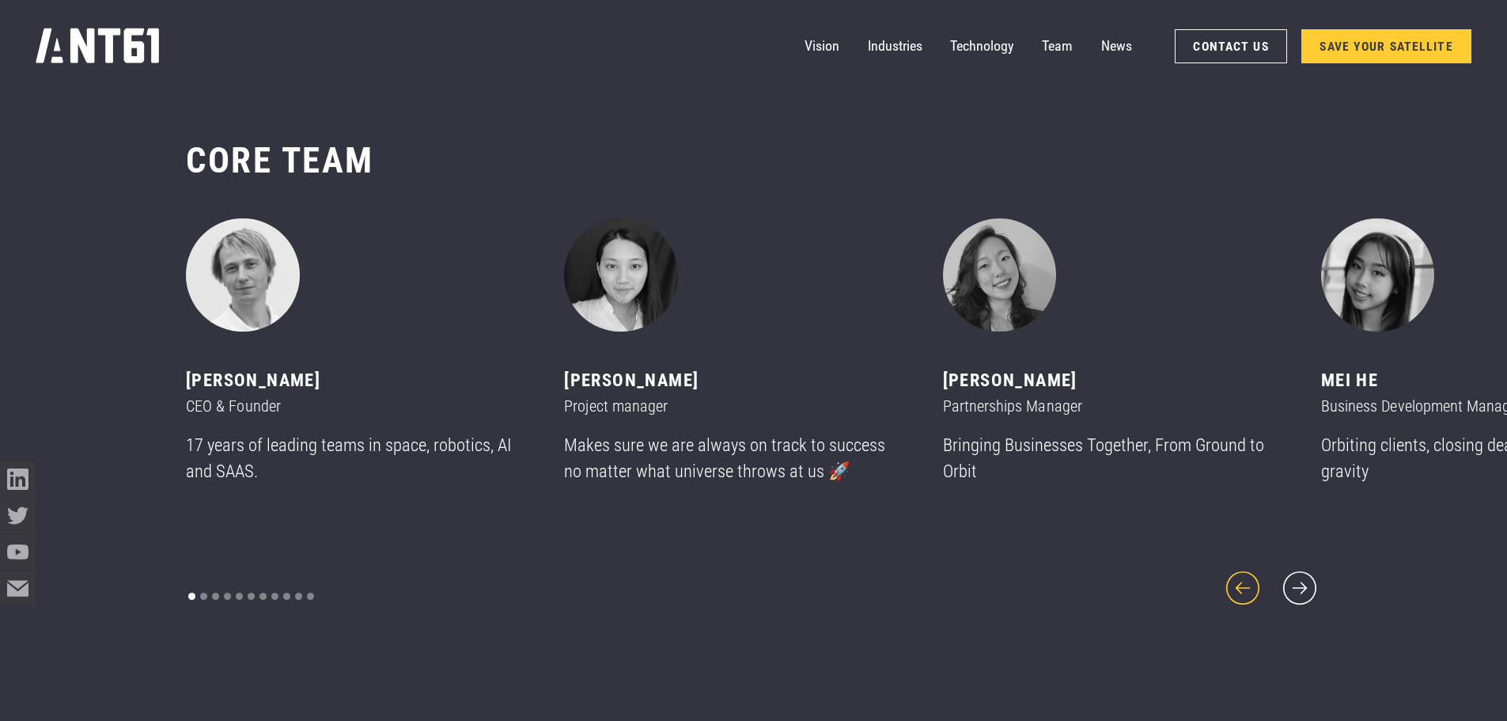
click at [1234, 584] on icon "previous slide" at bounding box center [1242, 587] width 43 height 43
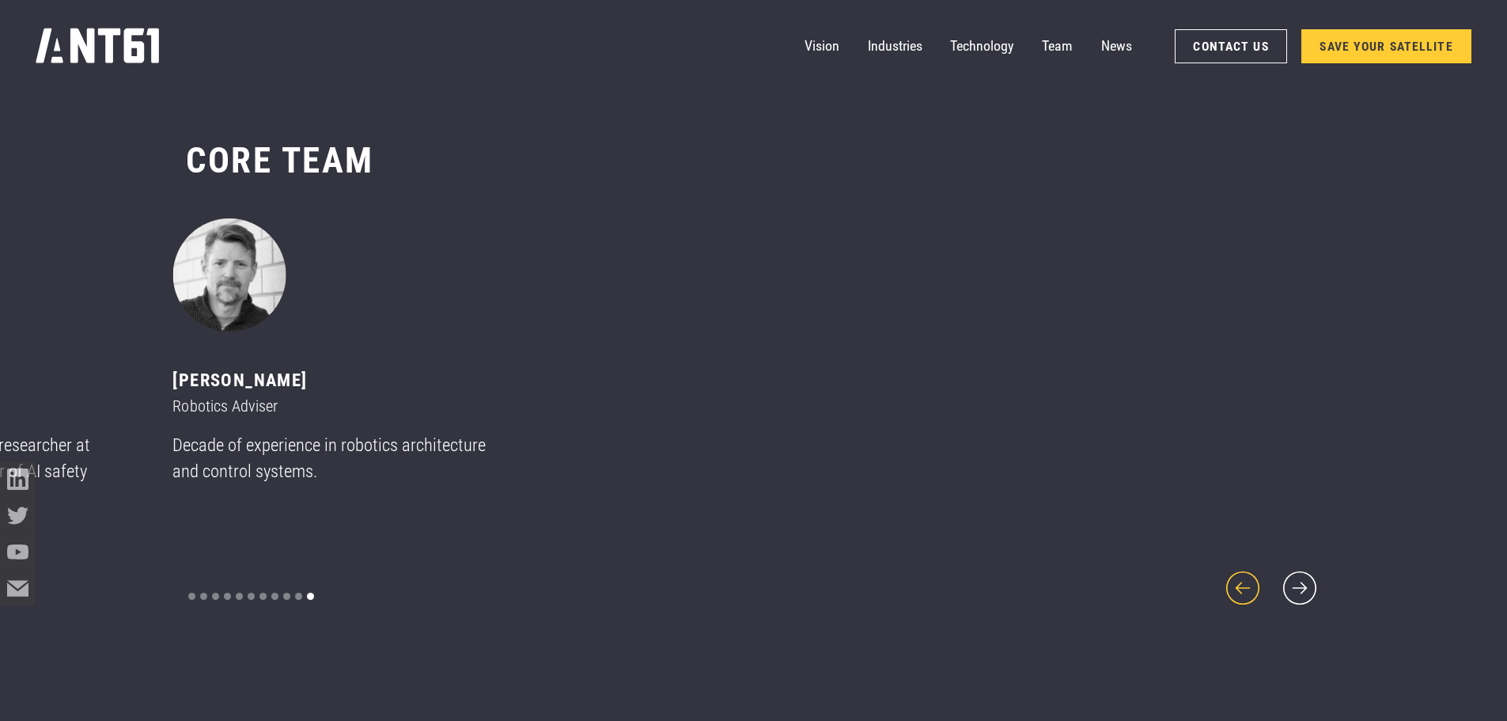
click at [1234, 584] on icon "previous slide" at bounding box center [1242, 587] width 43 height 43
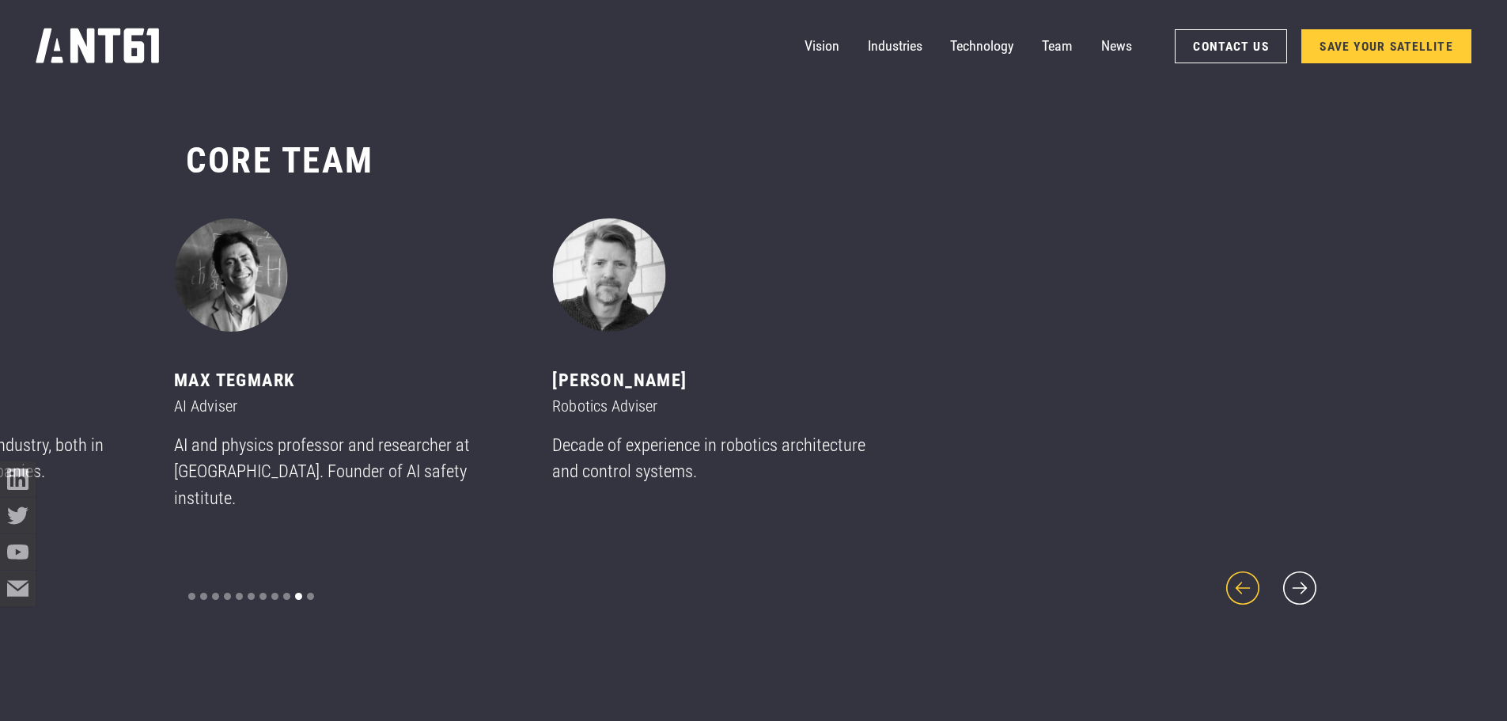
click at [1234, 584] on icon "previous slide" at bounding box center [1242, 587] width 43 height 43
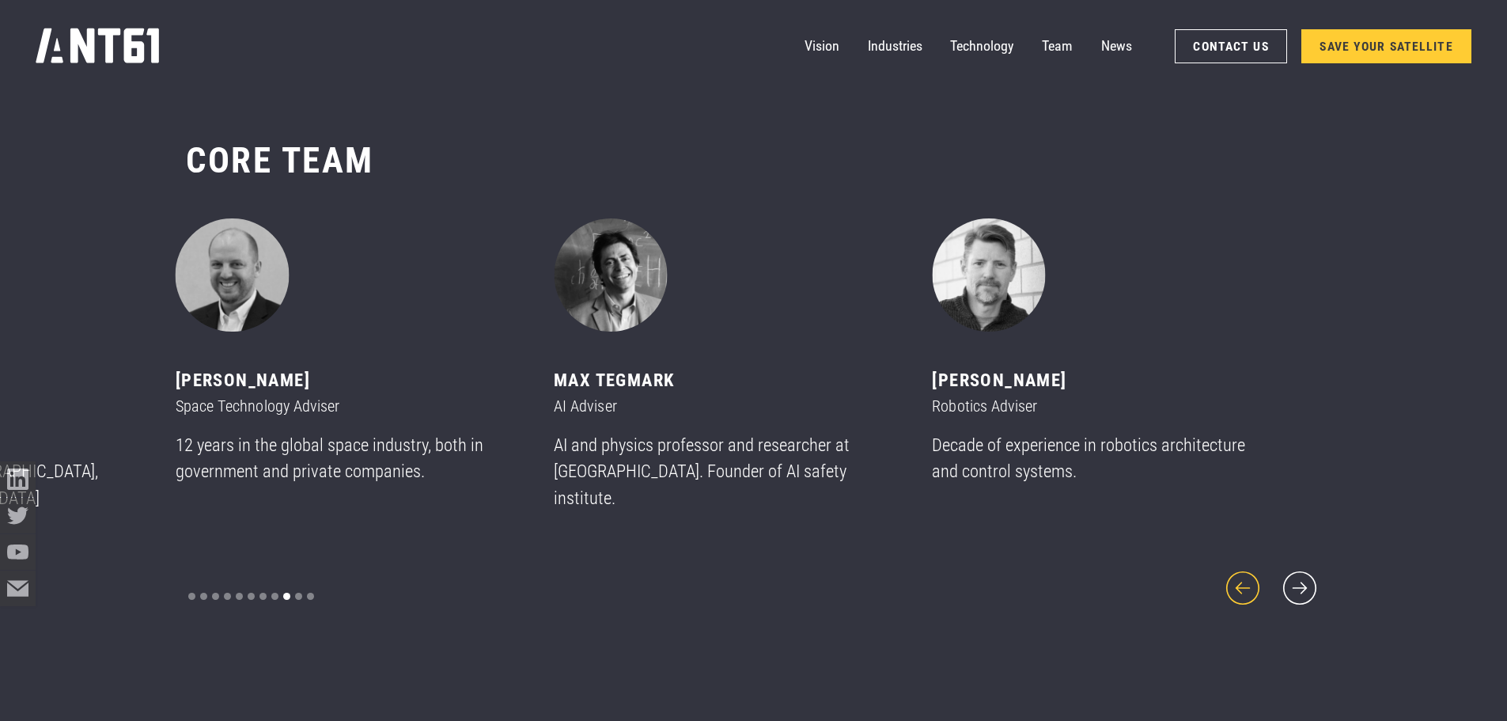
click at [1234, 584] on icon "previous slide" at bounding box center [1242, 587] width 43 height 43
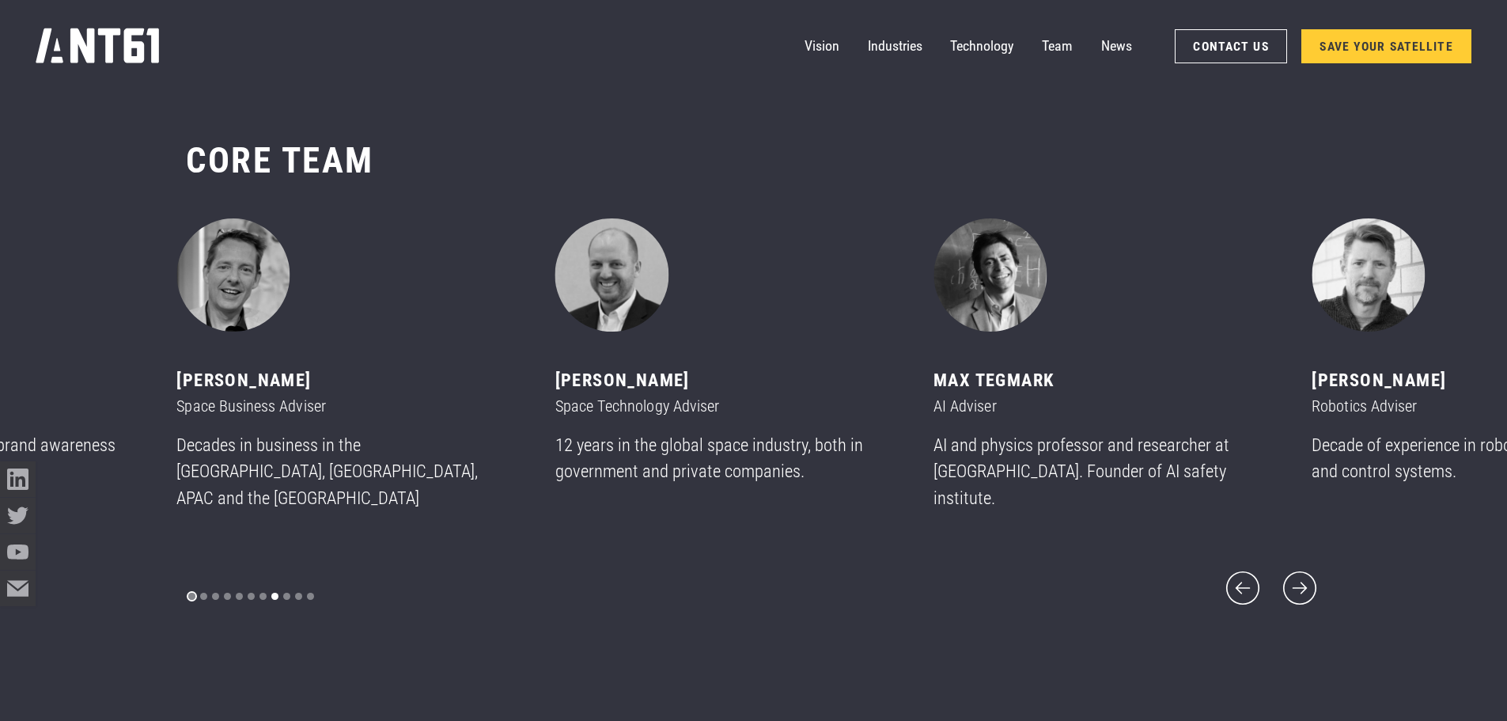
click at [190, 592] on div "Show slide 1 of 11" at bounding box center [191, 595] width 7 height 7
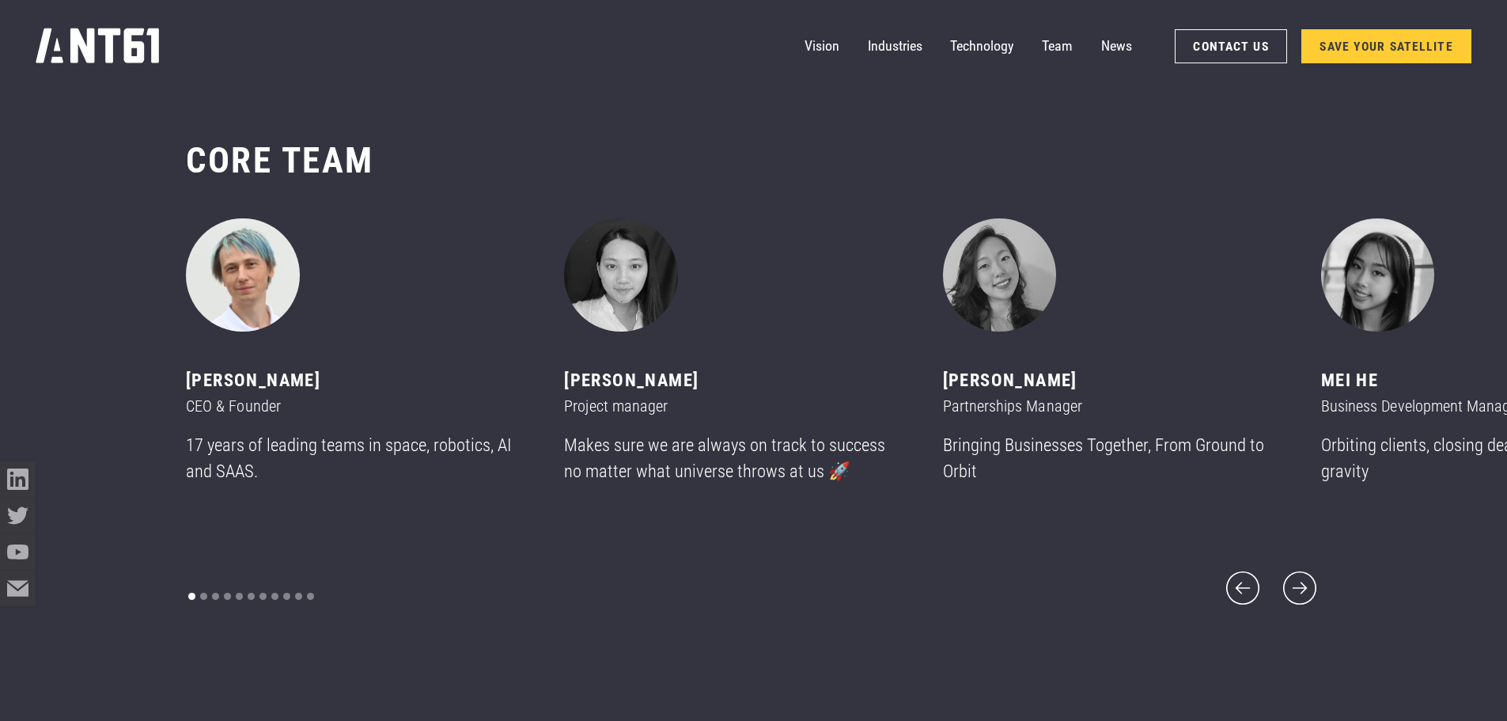
click at [248, 299] on img "1 of 11" at bounding box center [243, 275] width 114 height 114
drag, startPoint x: 349, startPoint y: 395, endPoint x: 146, endPoint y: 395, distance: 202.5
click at [146, 395] on div "CORE team ‍ [PERSON_NAME] CEO & Founder 17 years of leading teams in space, rob…" at bounding box center [753, 373] width 1507 height 613
copy div "[PERSON_NAME]"
